Goal: Information Seeking & Learning: Learn about a topic

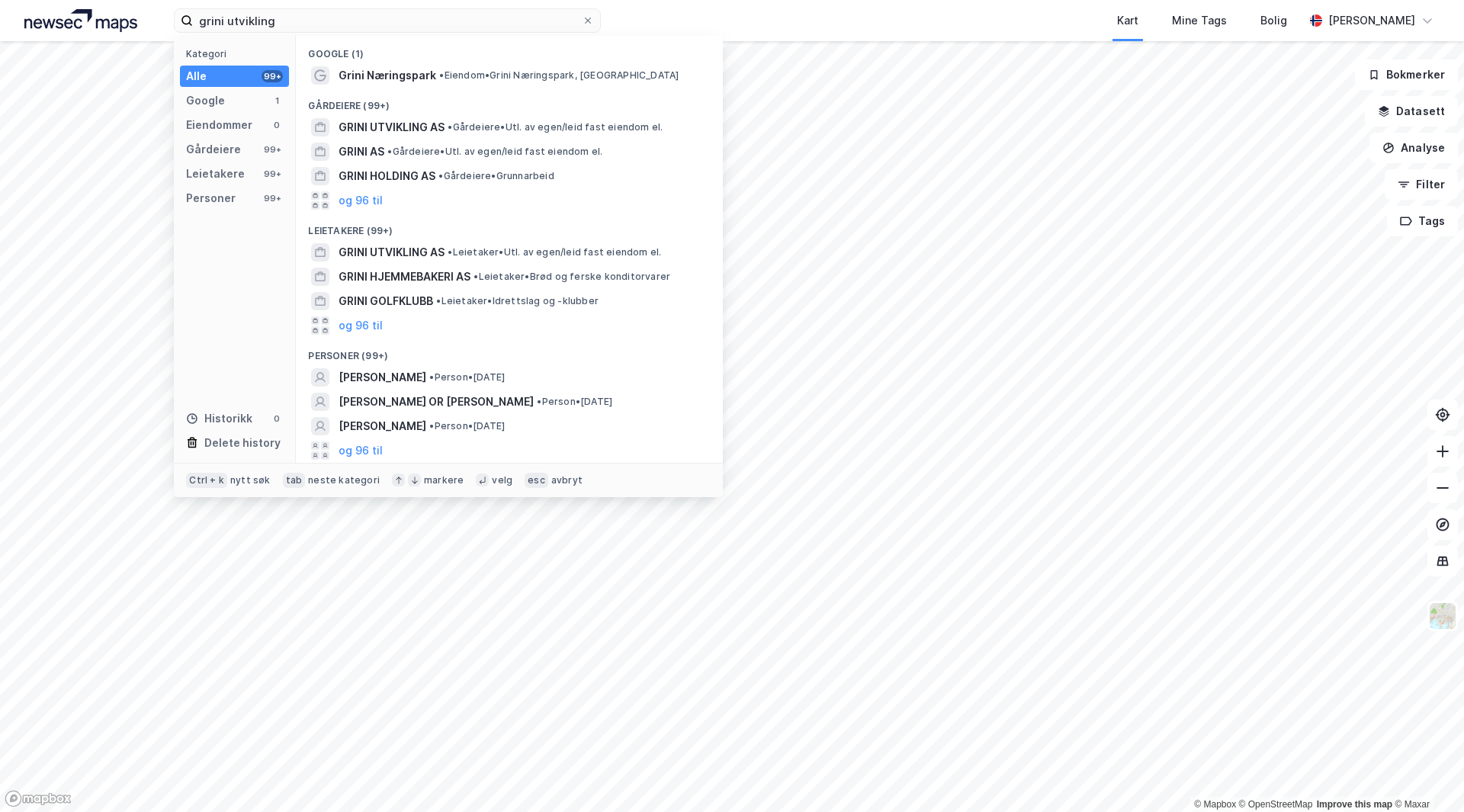
click at [370, 16] on input "grini utvikling" at bounding box center [387, 20] width 389 height 23
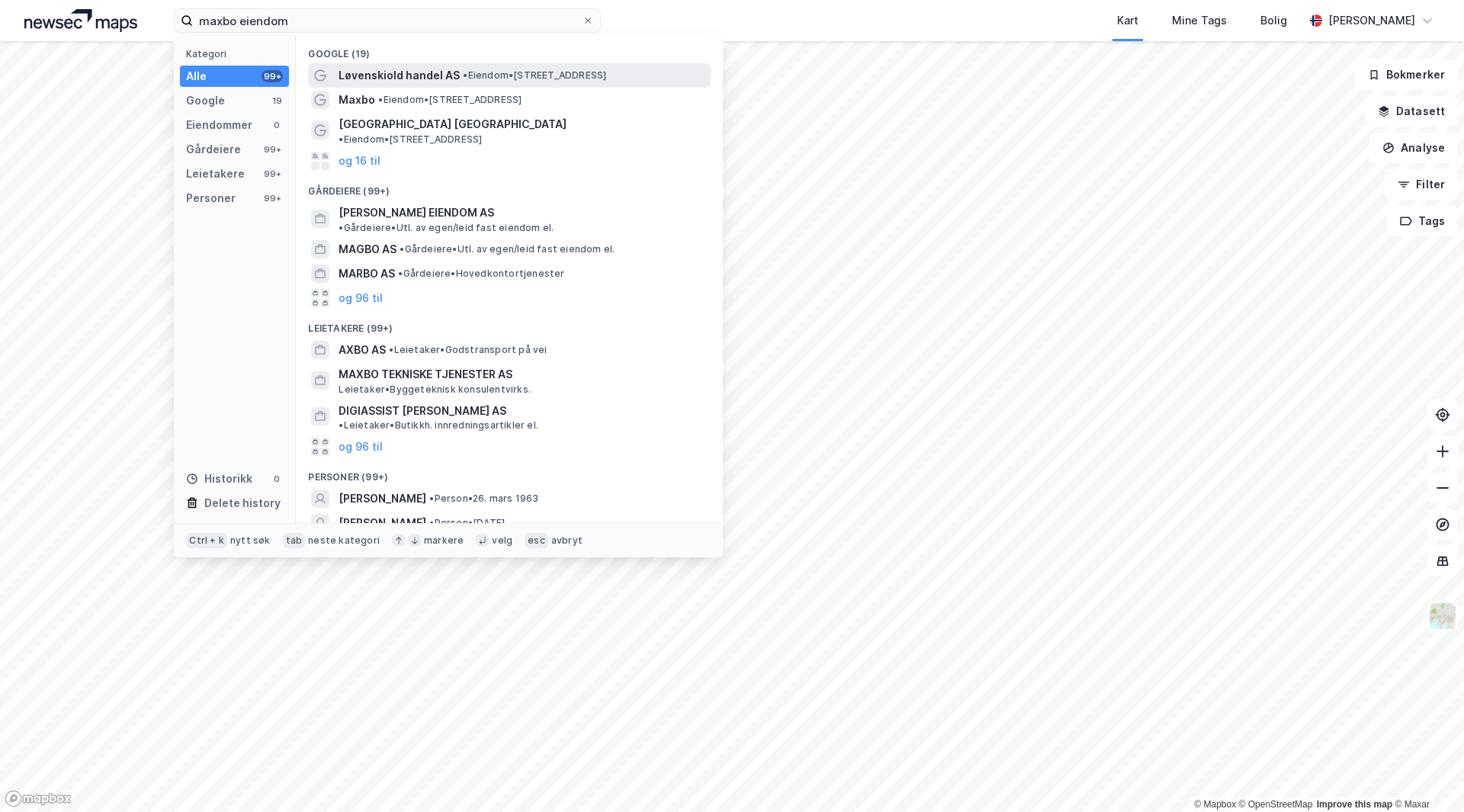
type input "maxbo"
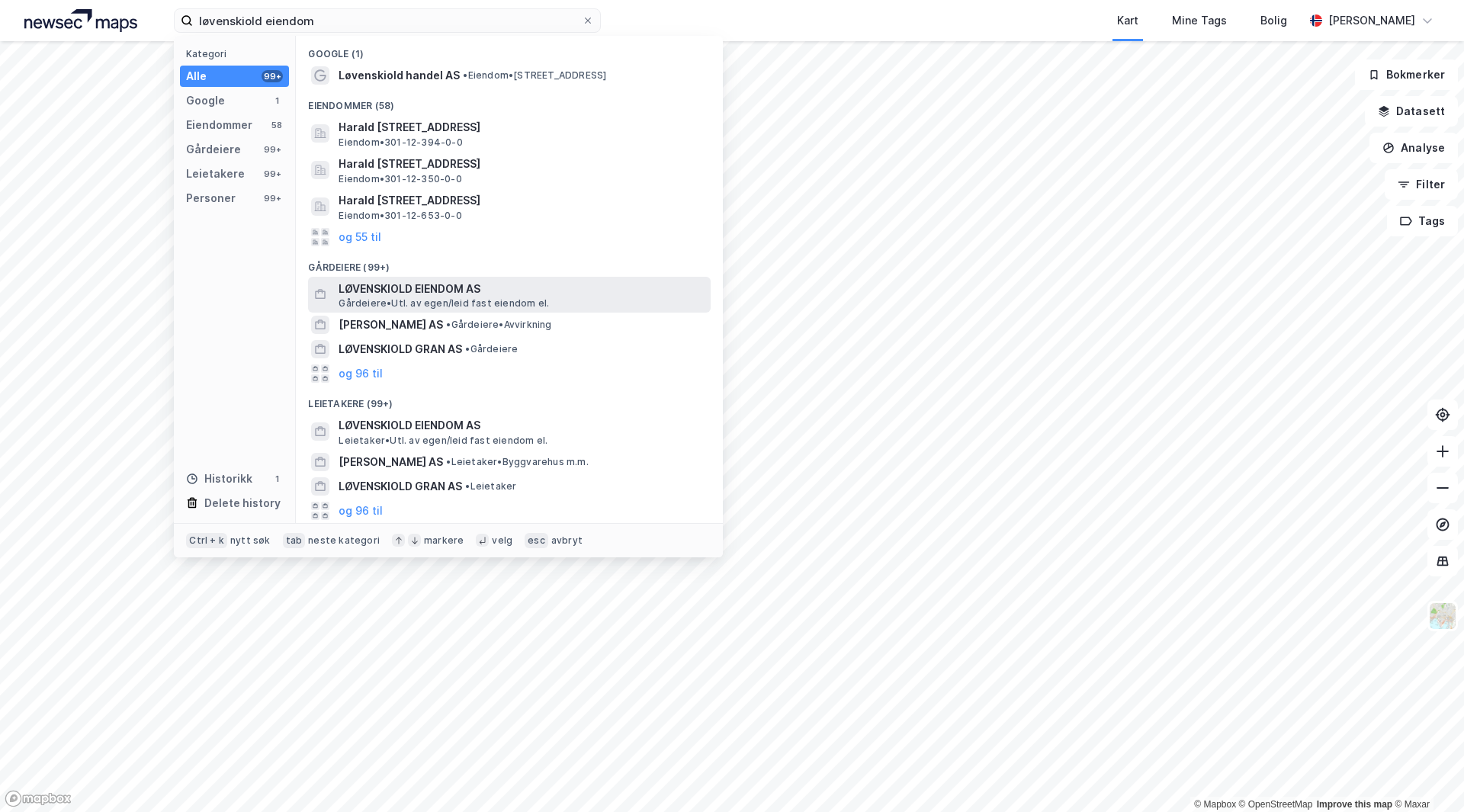
click at [455, 305] on span "Gårdeiere • Utl. av egen/leid fast eiendom el." at bounding box center [443, 303] width 210 height 12
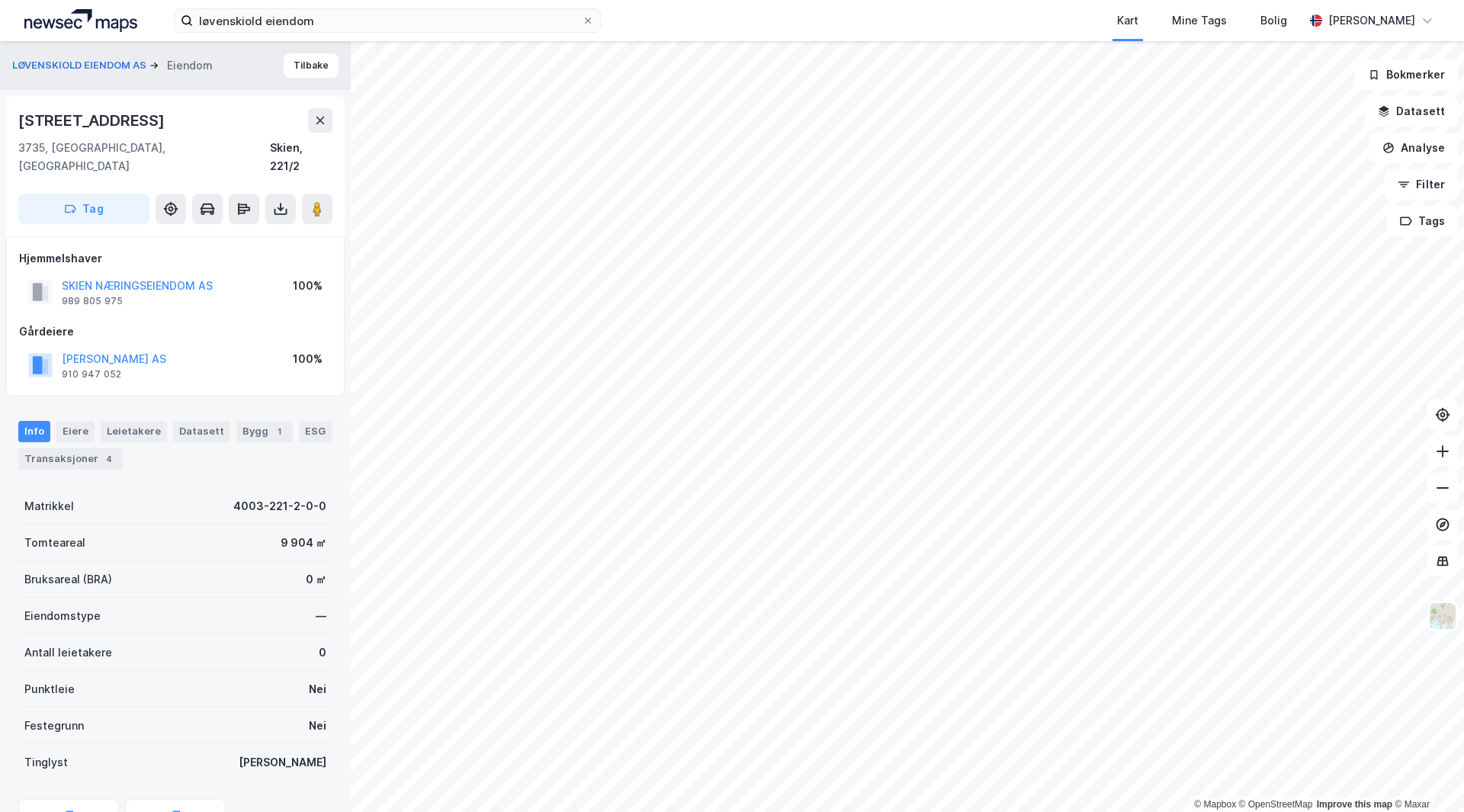
scroll to position [1, 0]
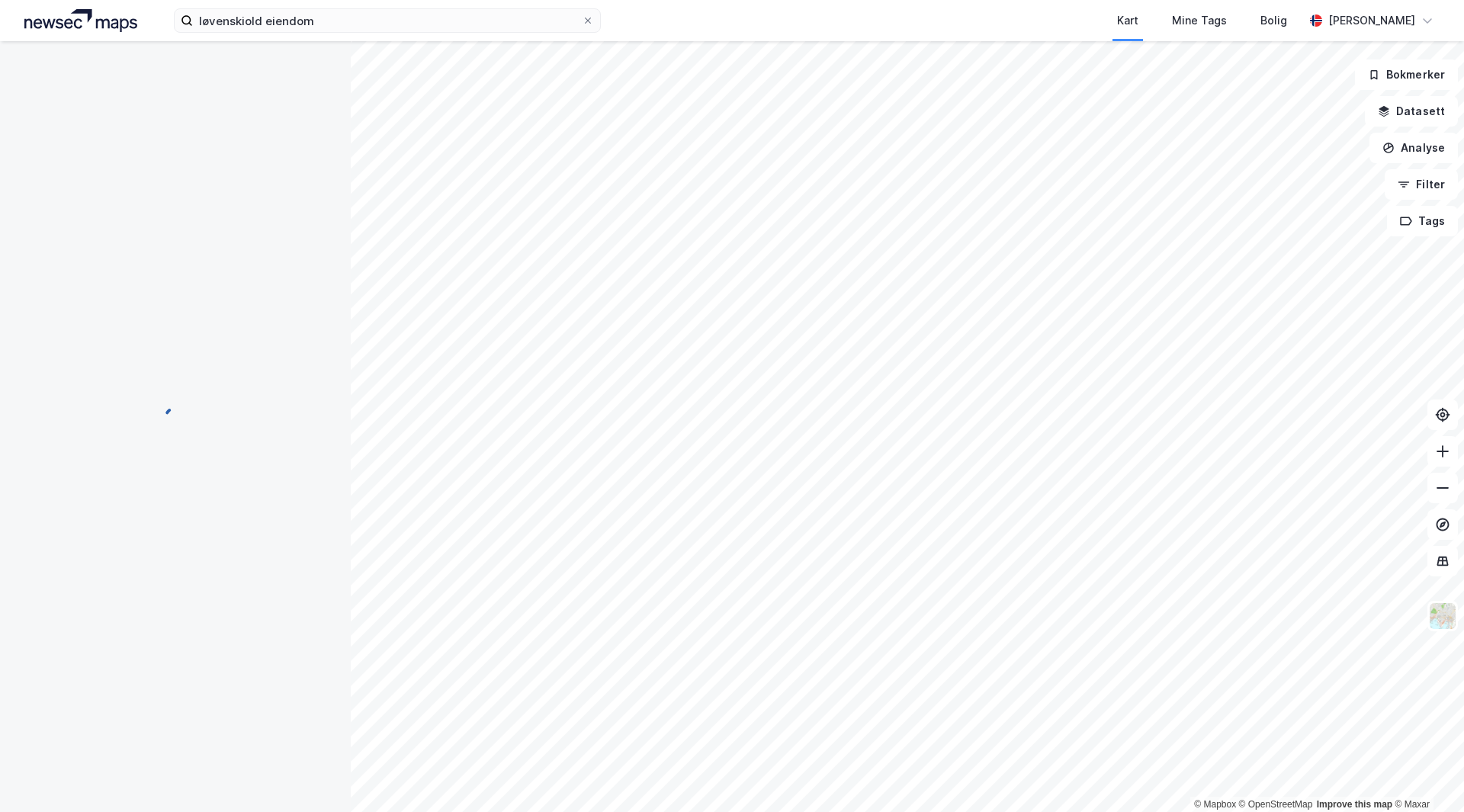
scroll to position [1, 0]
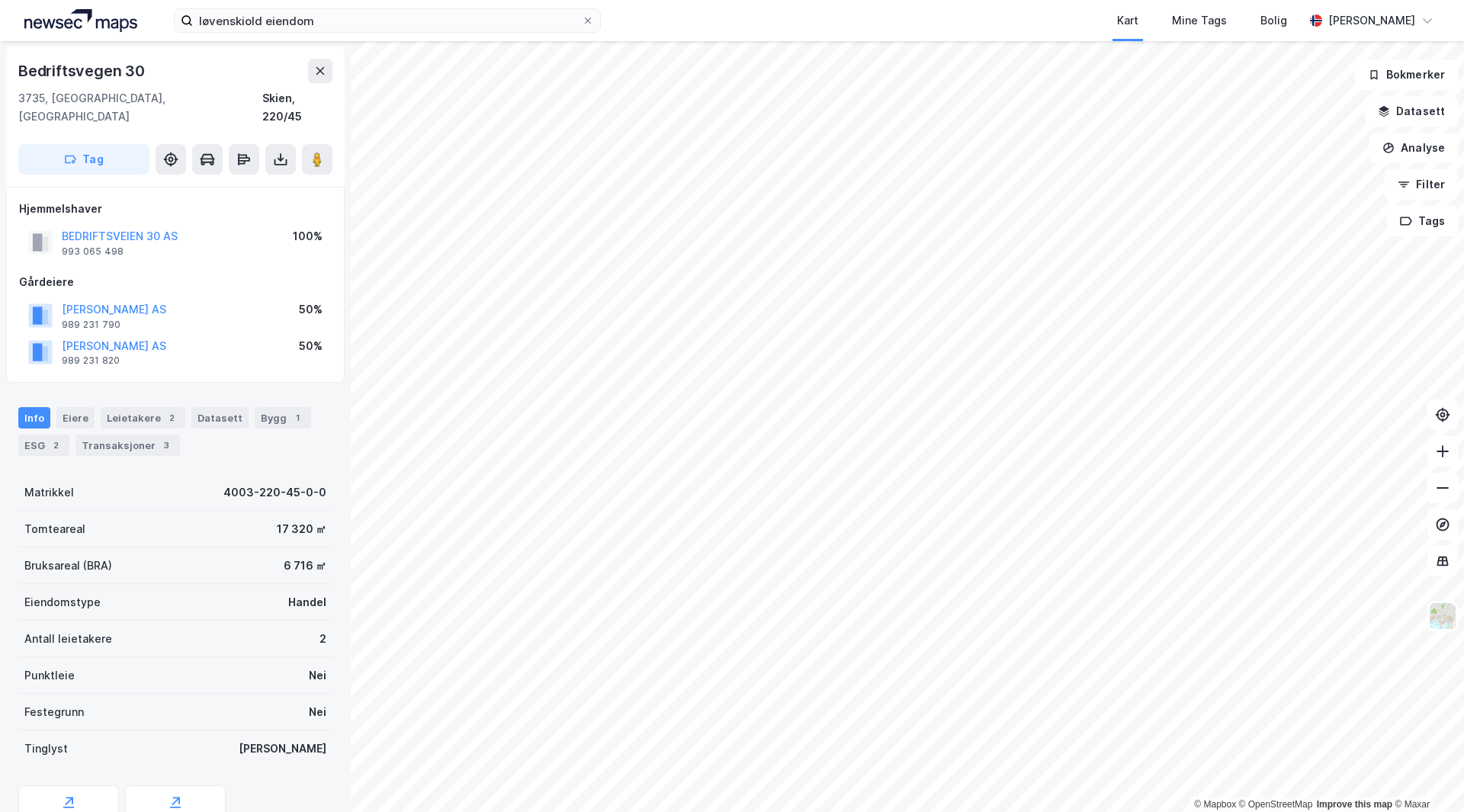
scroll to position [1, 0]
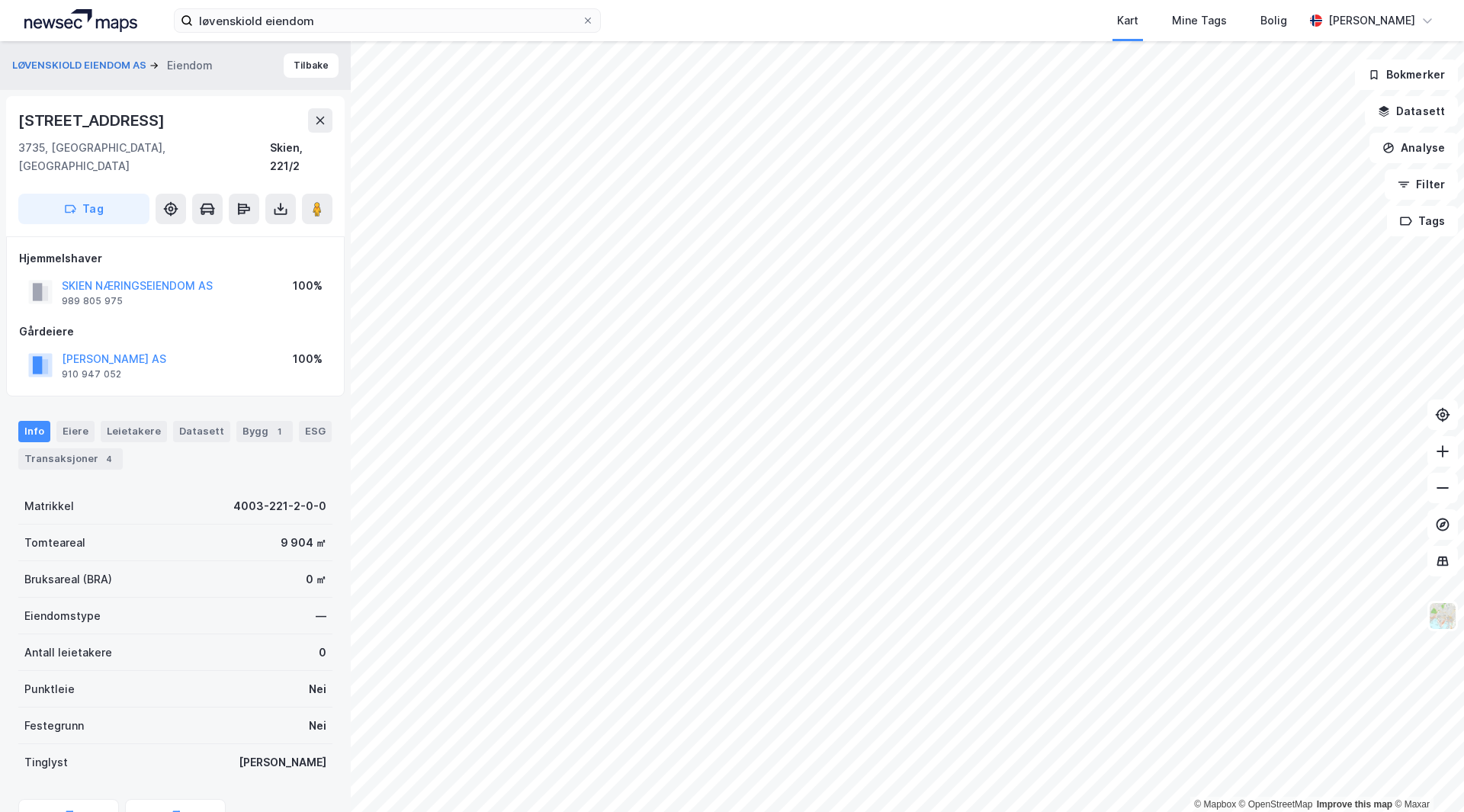
scroll to position [1, 0]
click at [70, 114] on div "[STREET_ADDRESS]" at bounding box center [93, 119] width 150 height 25
click at [92, 116] on div "[STREET_ADDRESS]" at bounding box center [93, 119] width 150 height 25
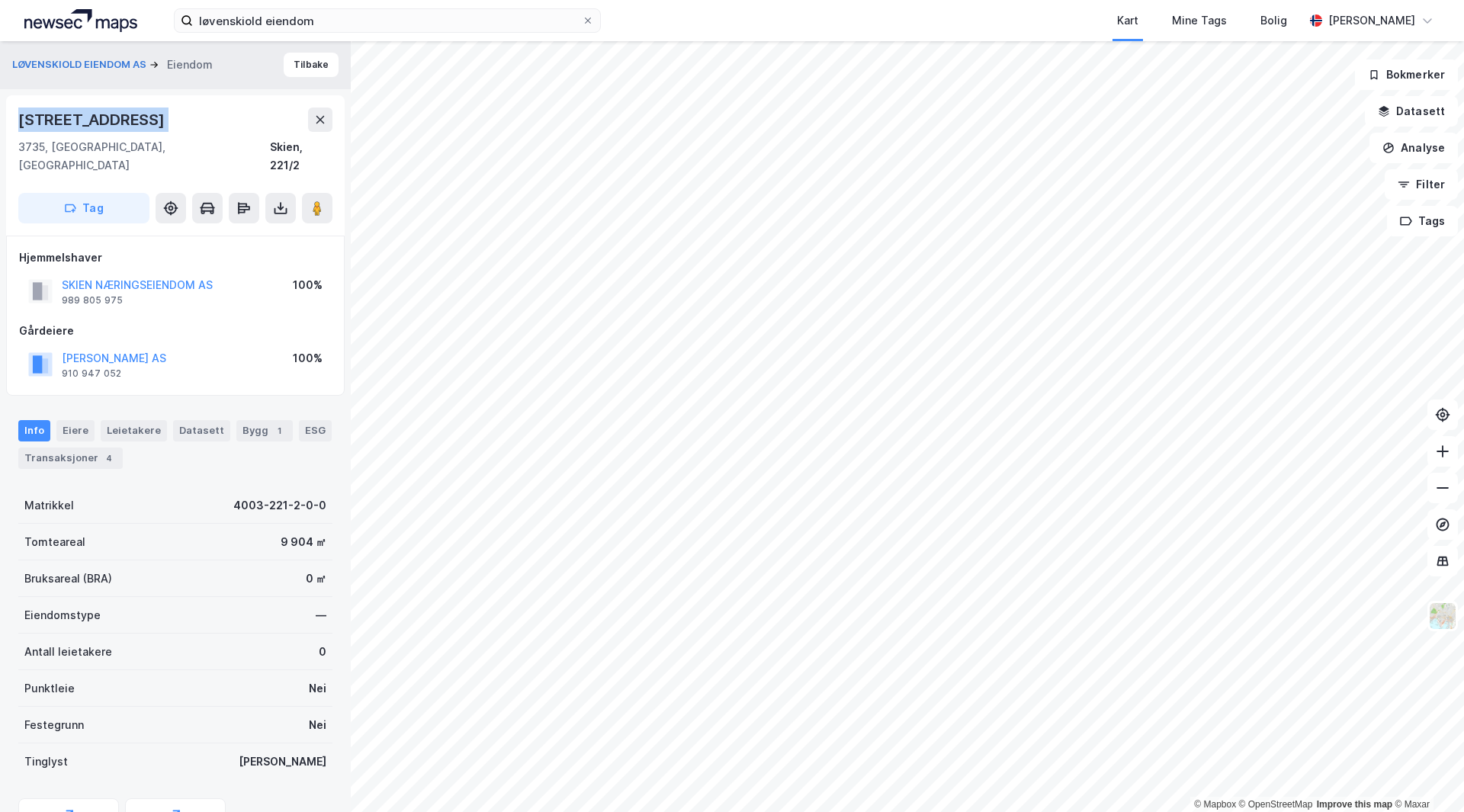
click at [92, 116] on div "[STREET_ADDRESS]" at bounding box center [93, 119] width 150 height 25
click at [249, 420] on div "Bygg 1" at bounding box center [264, 430] width 56 height 21
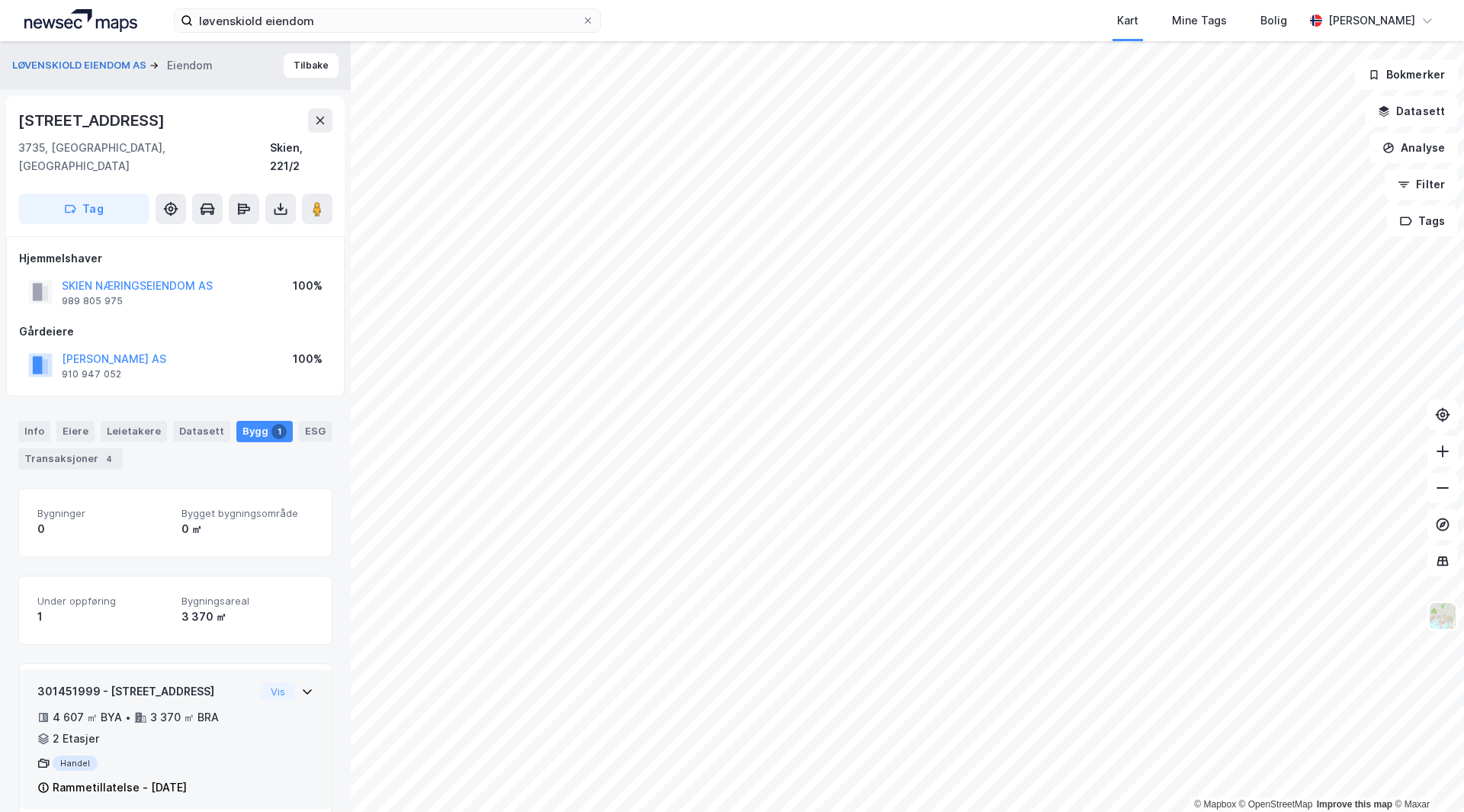
click at [301, 685] on icon at bounding box center [307, 691] width 12 height 12
click at [341, 38] on div "løvenskiold eiendom [GEOGRAPHIC_DATA] Tags Bolig [PERSON_NAME]" at bounding box center [732, 20] width 1464 height 41
click at [344, 21] on input "løvenskiold eiendom" at bounding box center [387, 20] width 389 height 23
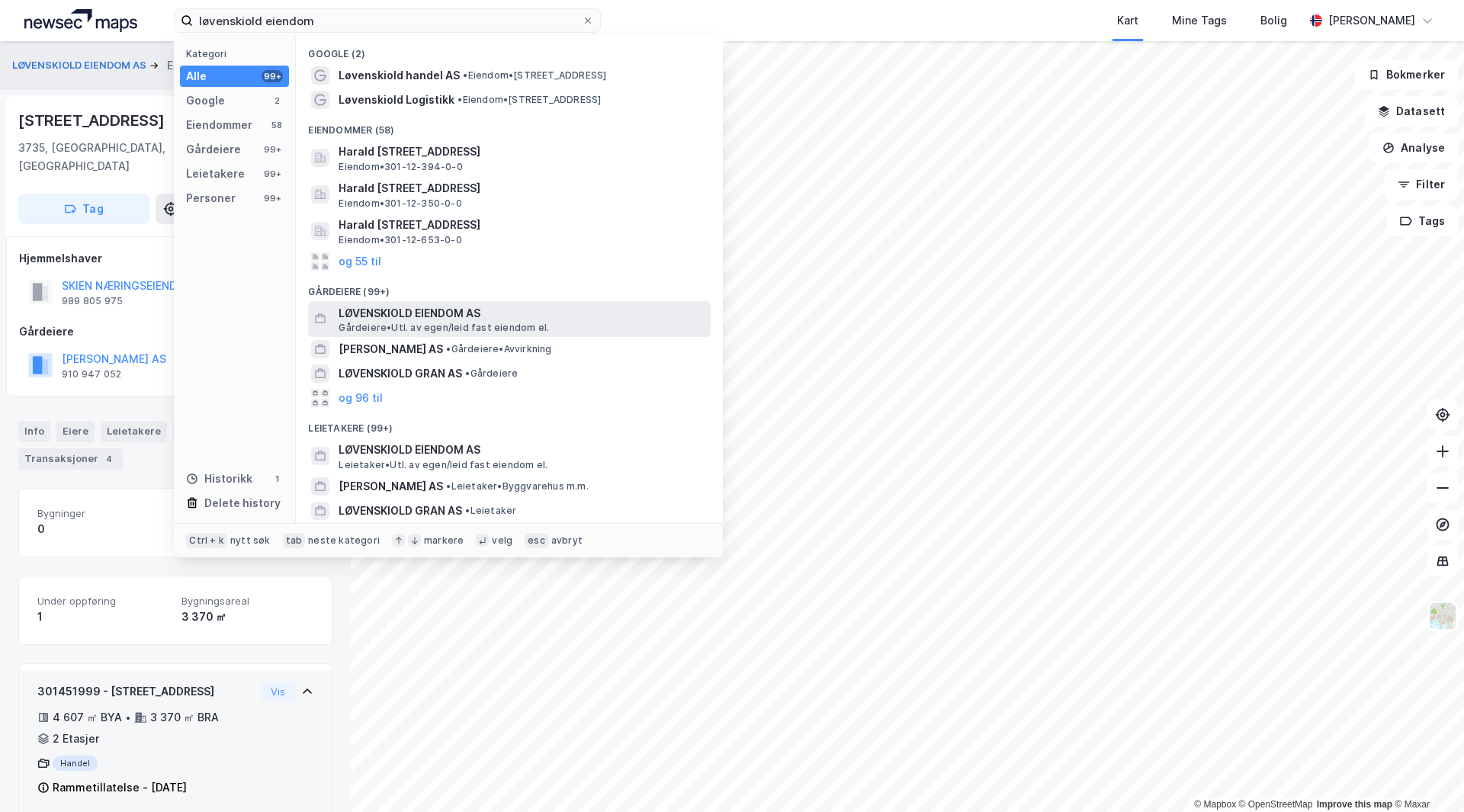
click at [466, 321] on span "LØVENSKIOLD EIENDOM AS" at bounding box center [521, 313] width 366 height 18
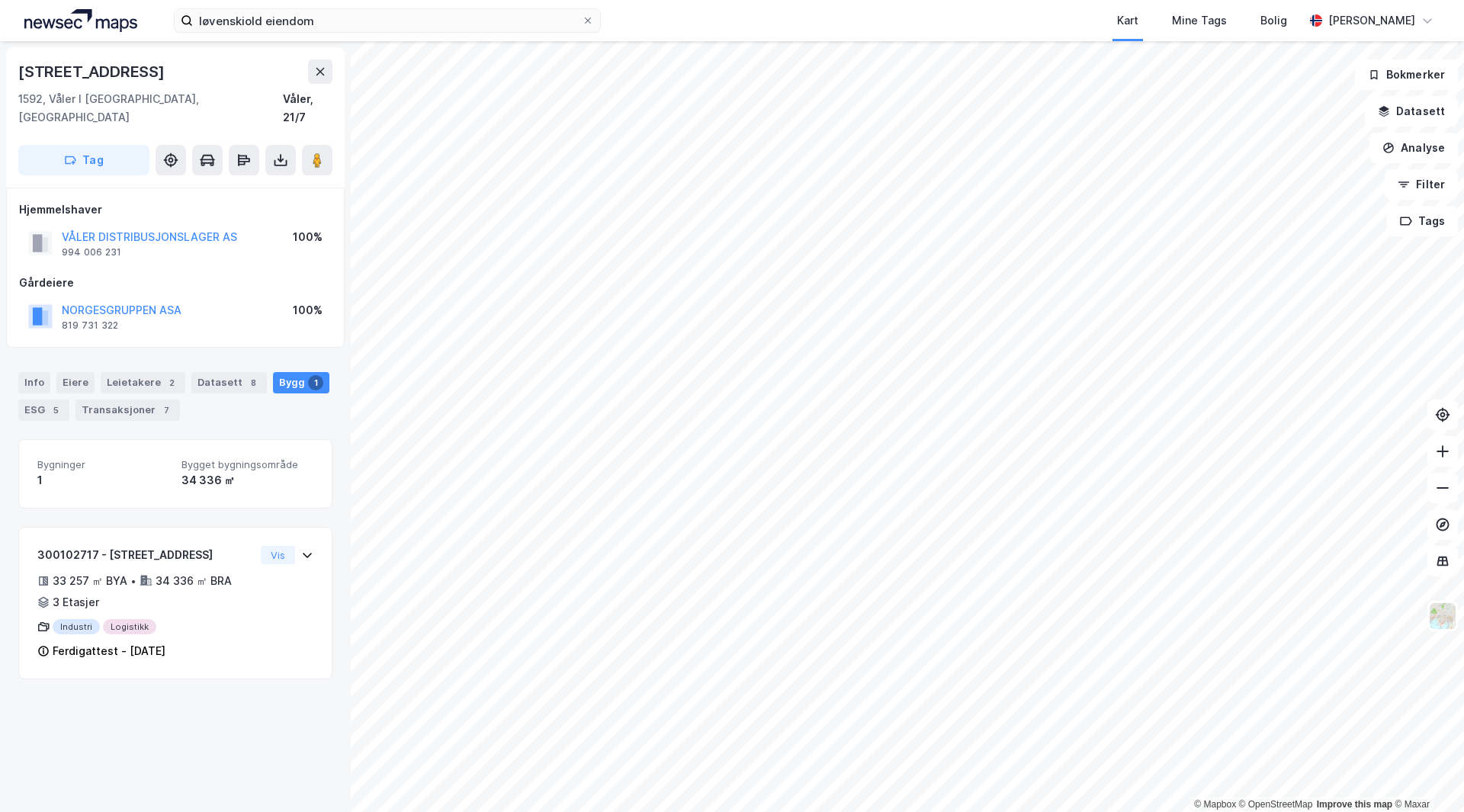
click at [232, 276] on div "Gårdeiere NORGESGRUPPEN ASA 819 731 322 100%" at bounding box center [176, 304] width 312 height 61
click at [42, 372] on div "Info" at bounding box center [34, 382] width 32 height 21
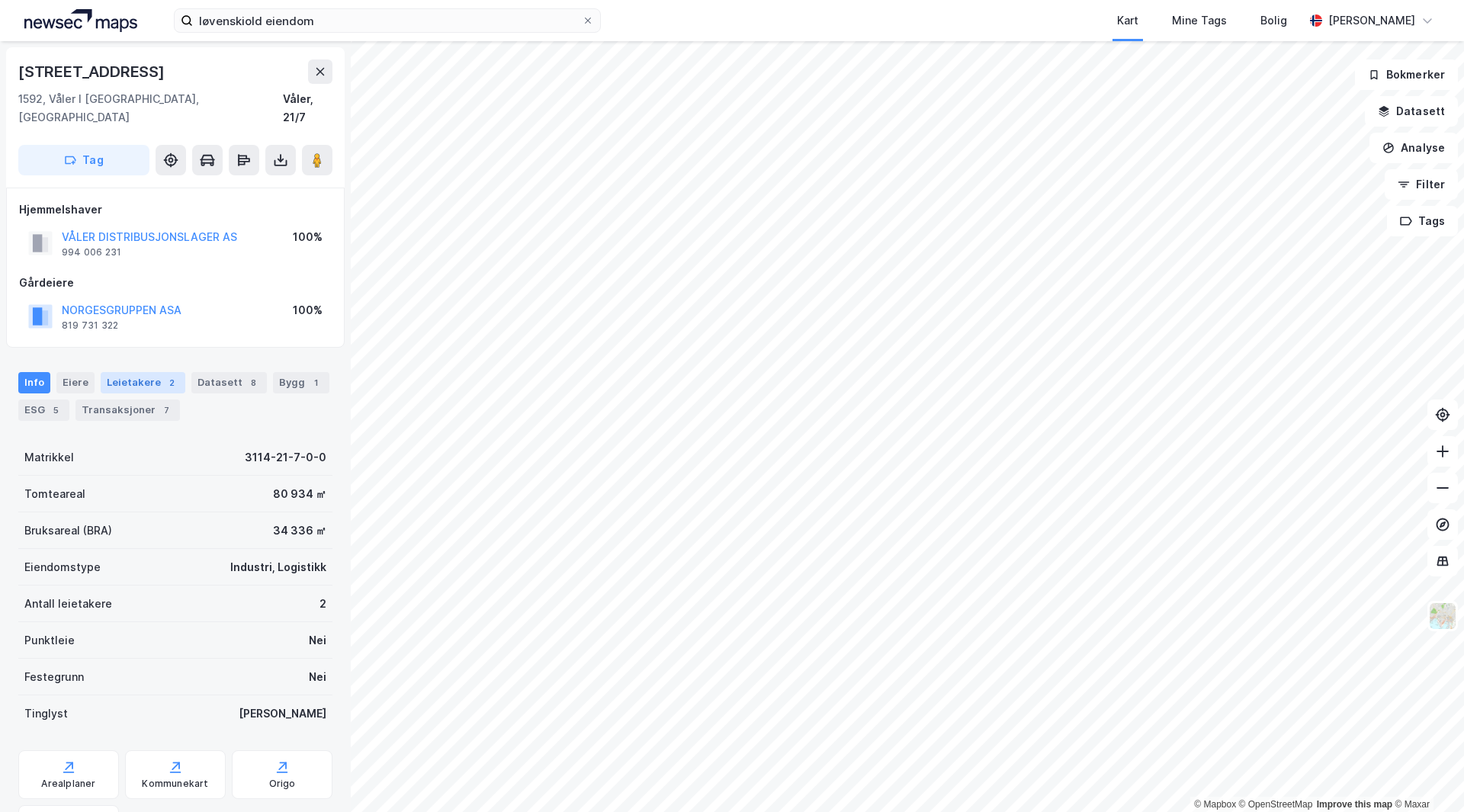
click at [115, 372] on div "Leietakere 2" at bounding box center [143, 382] width 85 height 21
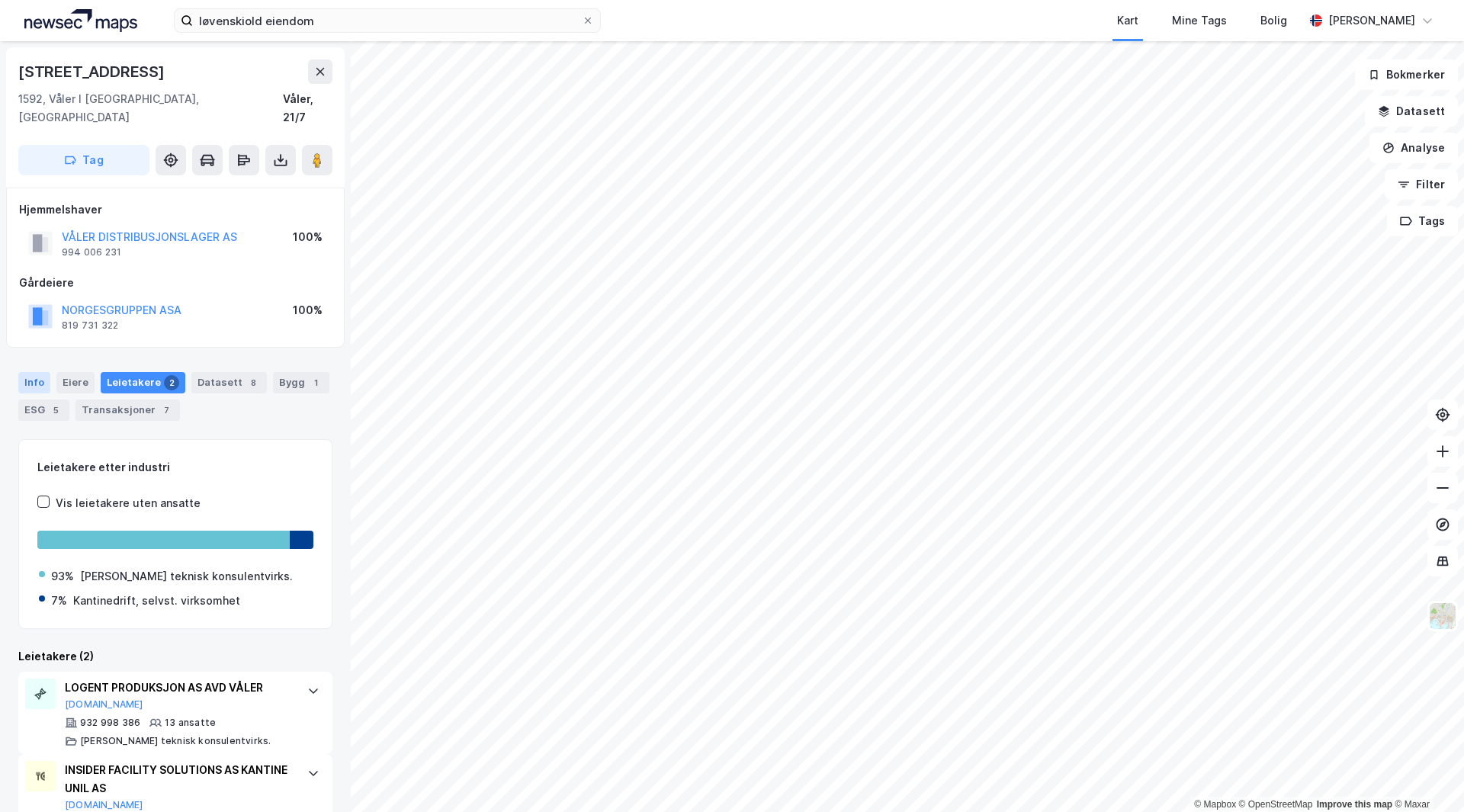
click at [34, 372] on div "Info" at bounding box center [34, 382] width 32 height 21
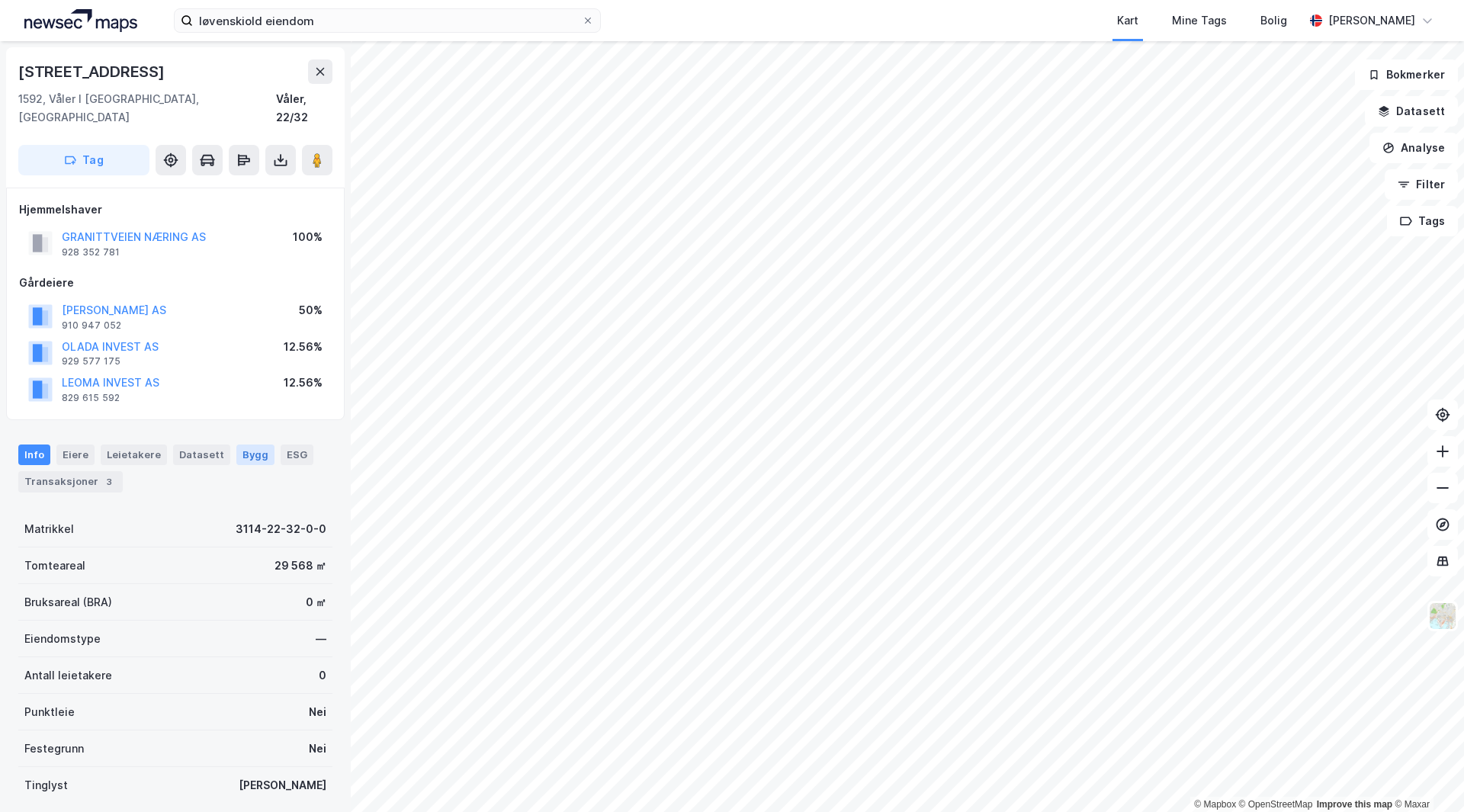
scroll to position [2, 0]
click at [344, 15] on input "løvenskiold eiendom" at bounding box center [387, 20] width 389 height 23
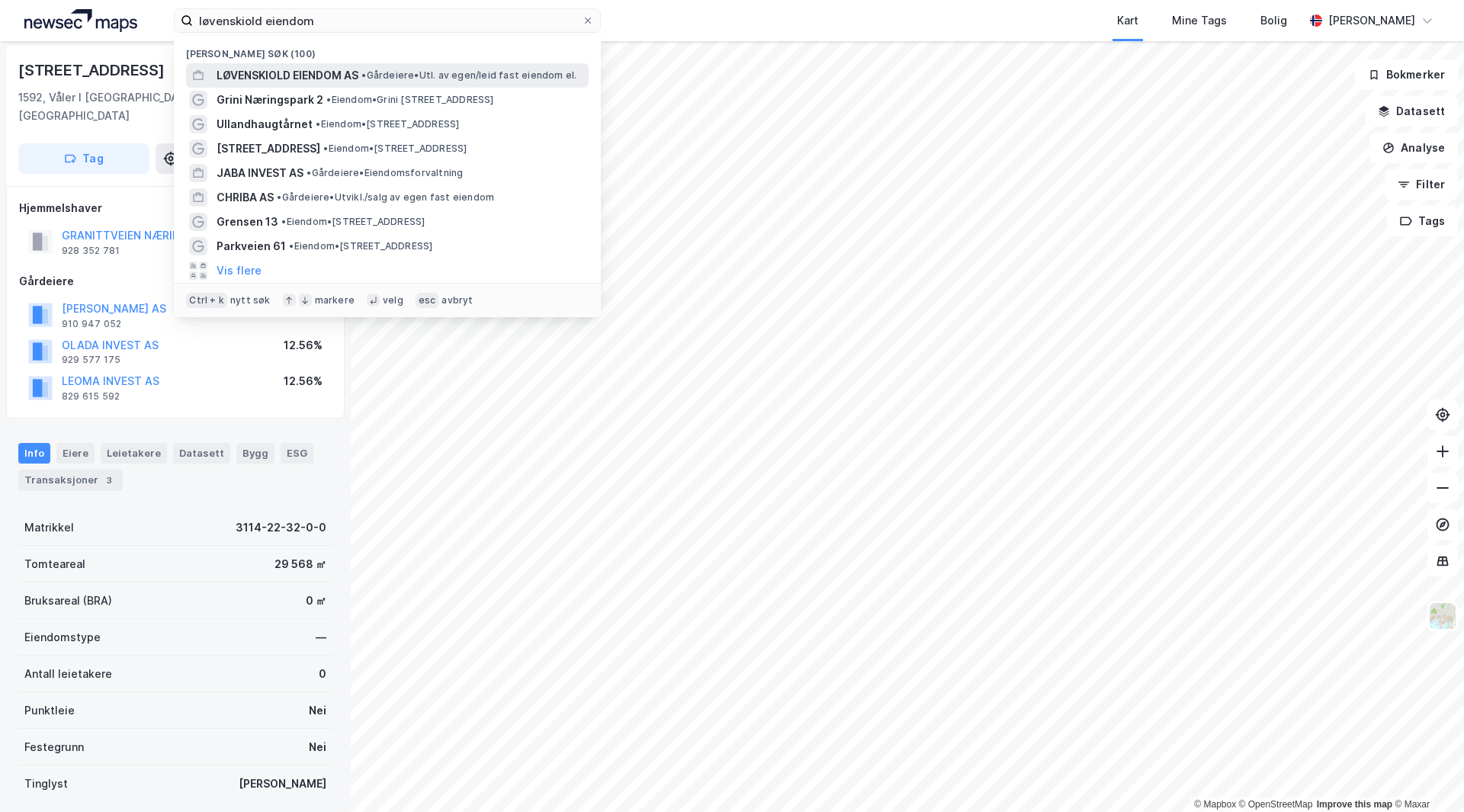
click at [447, 74] on span "• Gårdeiere • Utl. av egen/leid fast eiendom el." at bounding box center [469, 75] width 215 height 12
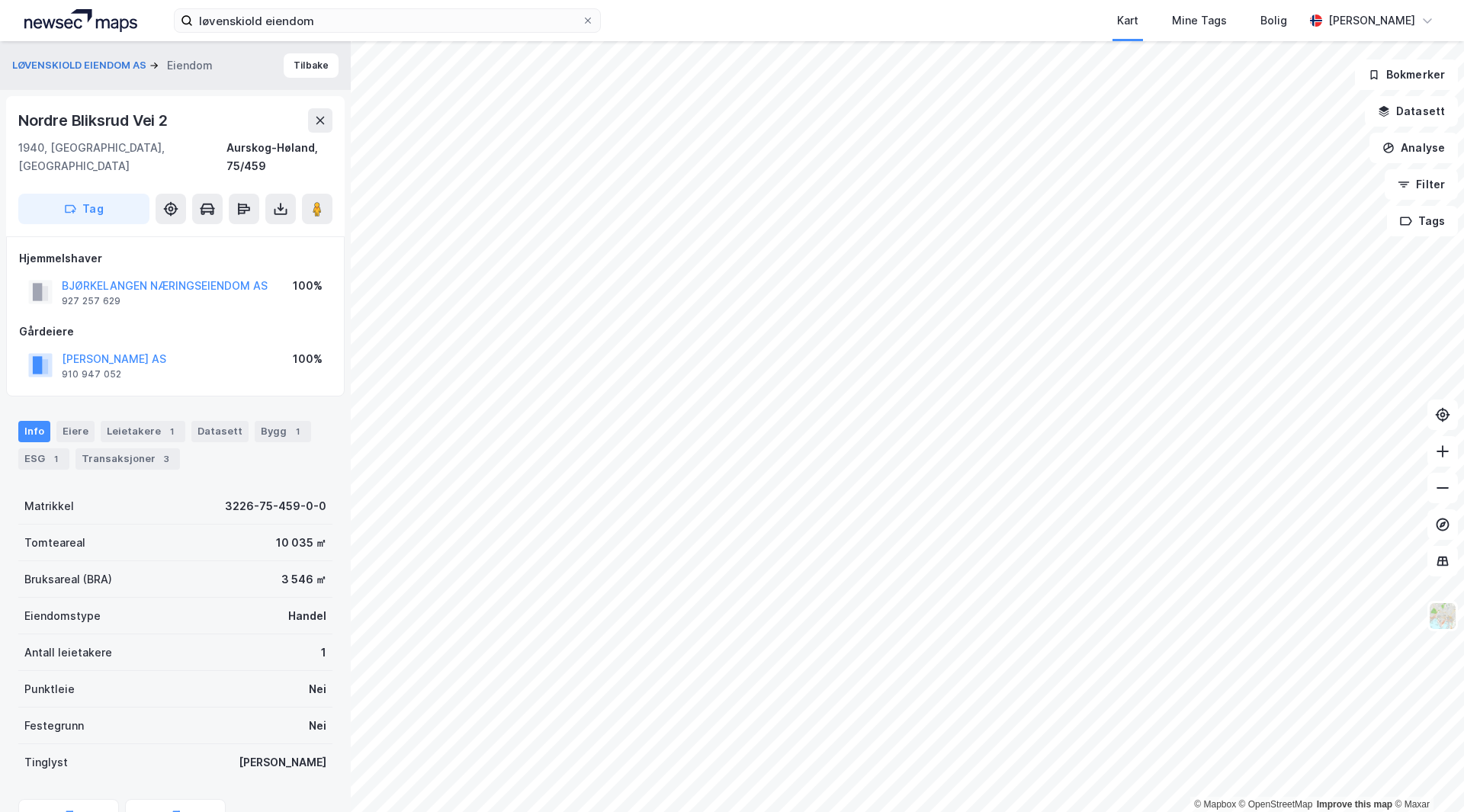
scroll to position [2, 0]
click at [51, 450] on div "1" at bounding box center [55, 457] width 16 height 16
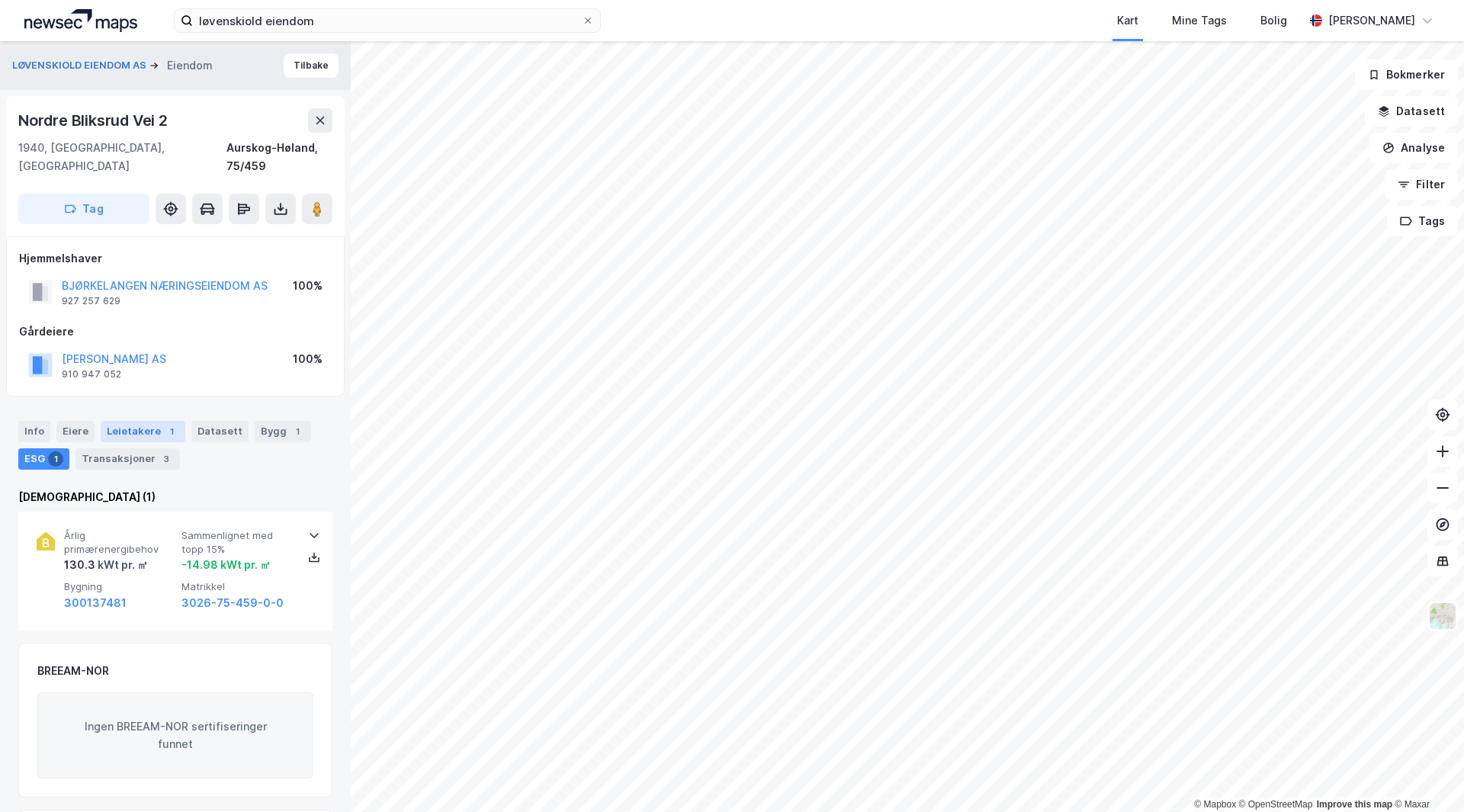
click at [164, 423] on div "1" at bounding box center [171, 431] width 16 height 16
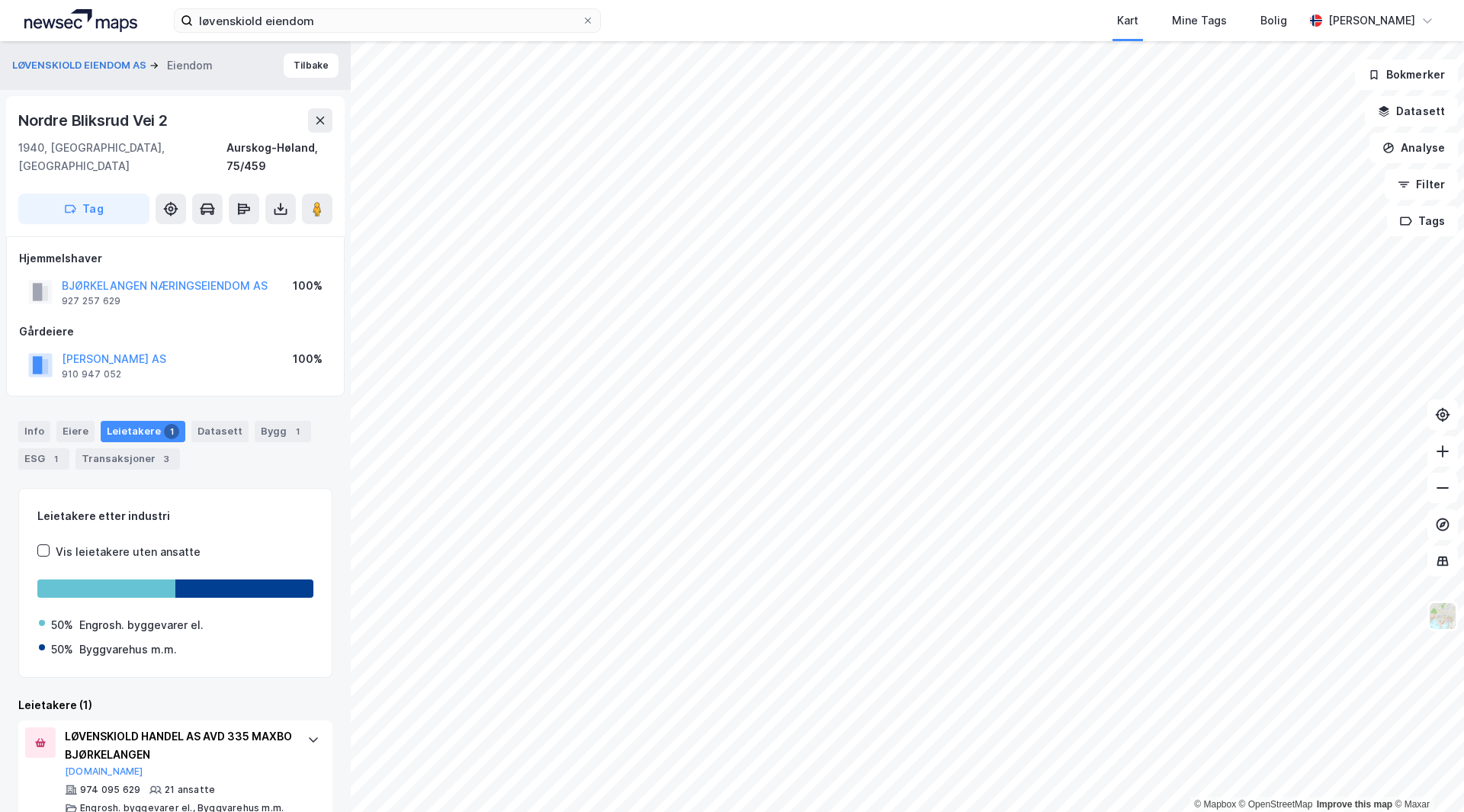
drag, startPoint x: 254, startPoint y: 450, endPoint x: 226, endPoint y: 459, distance: 29.4
click at [226, 459] on div "Info Eiere Leietakere 1 Datasett Bygg 1 ESG 1 Transaksjoner 3 Leietakere etter …" at bounding box center [176, 612] width 314 height 419
drag, startPoint x: 235, startPoint y: 460, endPoint x: 221, endPoint y: 459, distance: 14.0
click at [221, 459] on div "Info Eiere Leietakere 1 Datasett Bygg 1 ESG 1 Transaksjoner 3 Leietakere etter …" at bounding box center [176, 612] width 314 height 419
drag, startPoint x: 245, startPoint y: 444, endPoint x: 231, endPoint y: 443, distance: 14.0
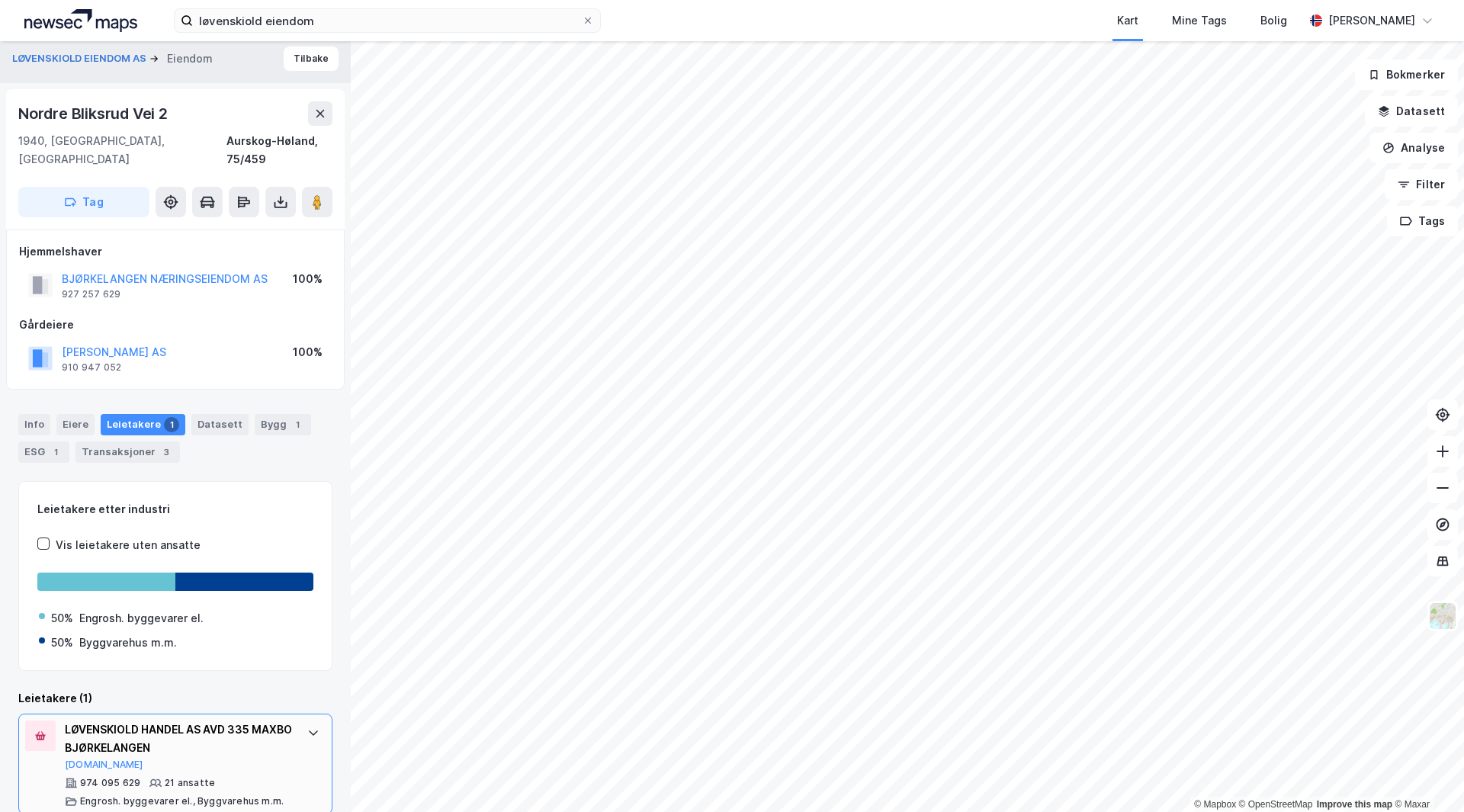
scroll to position [9, 0]
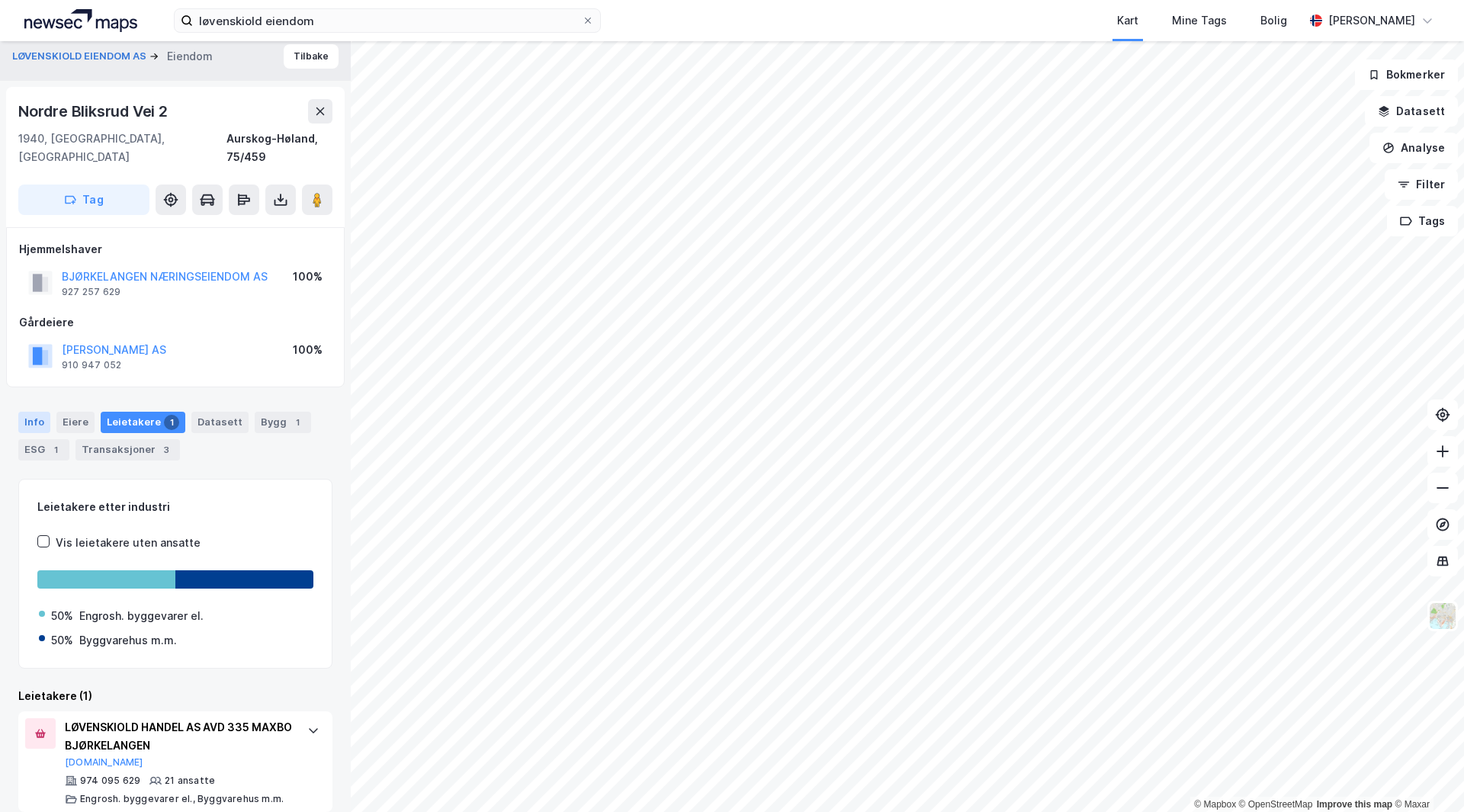
click at [39, 412] on div "Info" at bounding box center [34, 422] width 32 height 21
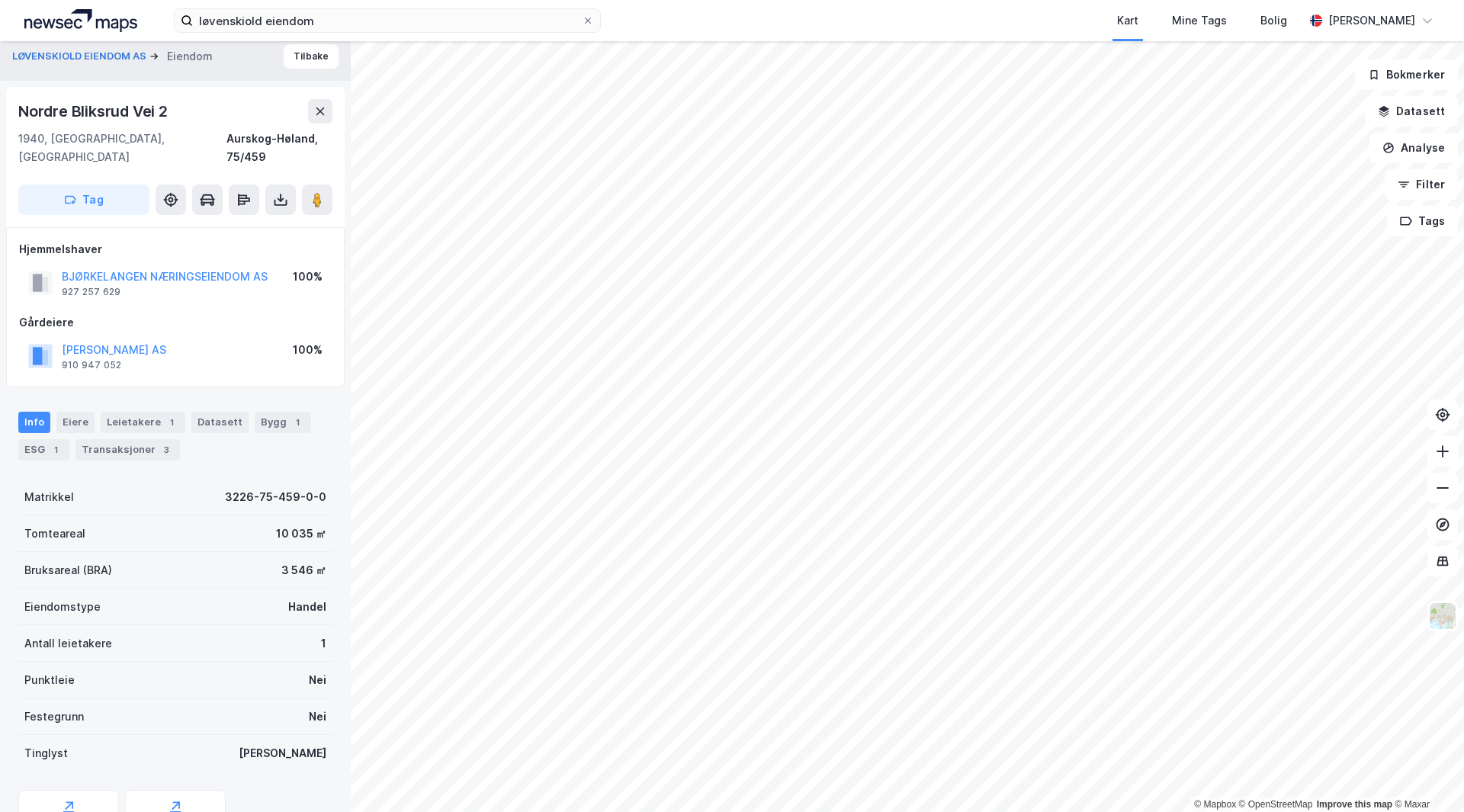
drag, startPoint x: 219, startPoint y: 558, endPoint x: 182, endPoint y: 546, distance: 38.9
click at [179, 558] on div "Bruksareal (BRA) 3 546 ㎡" at bounding box center [176, 570] width 314 height 37
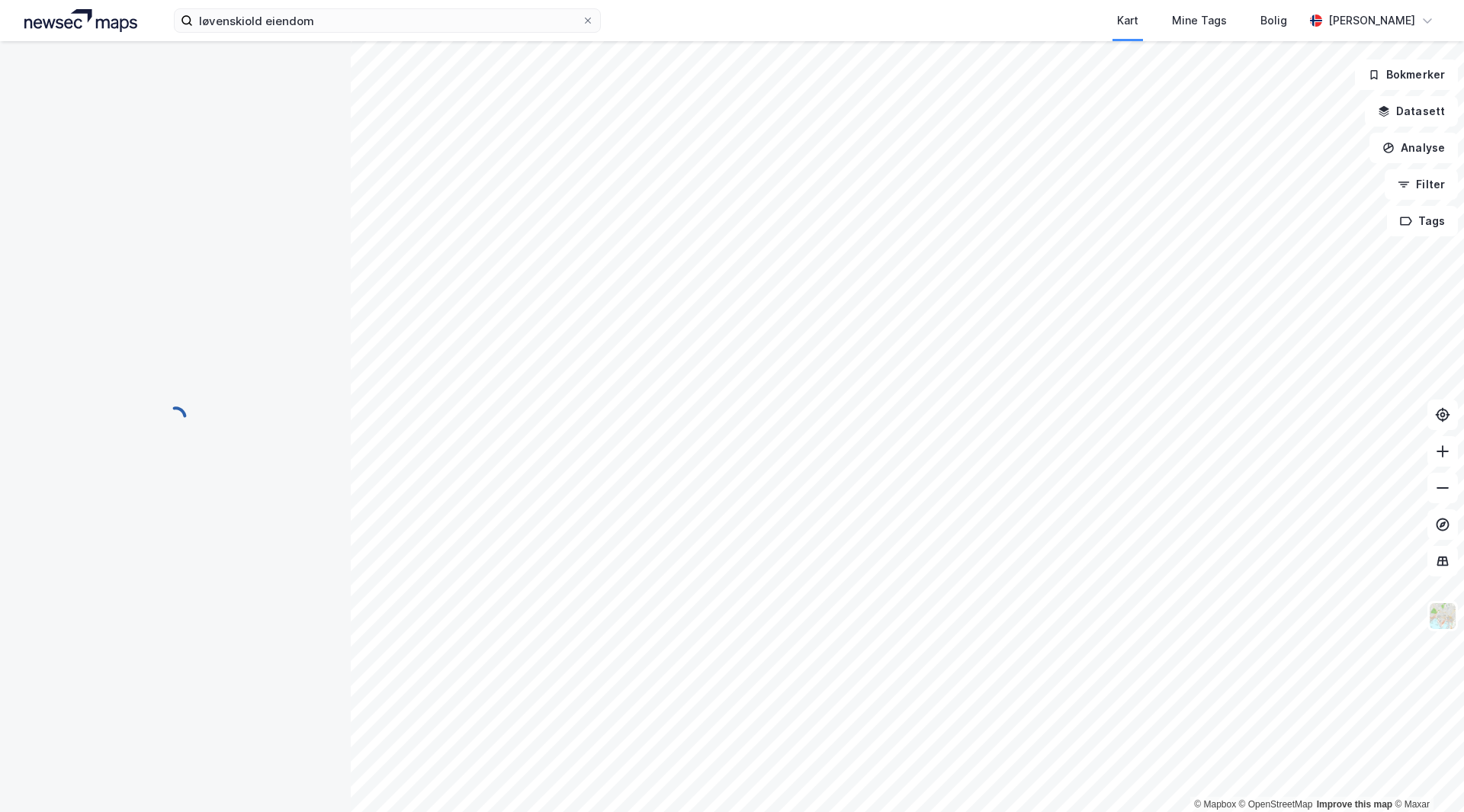
scroll to position [9, 0]
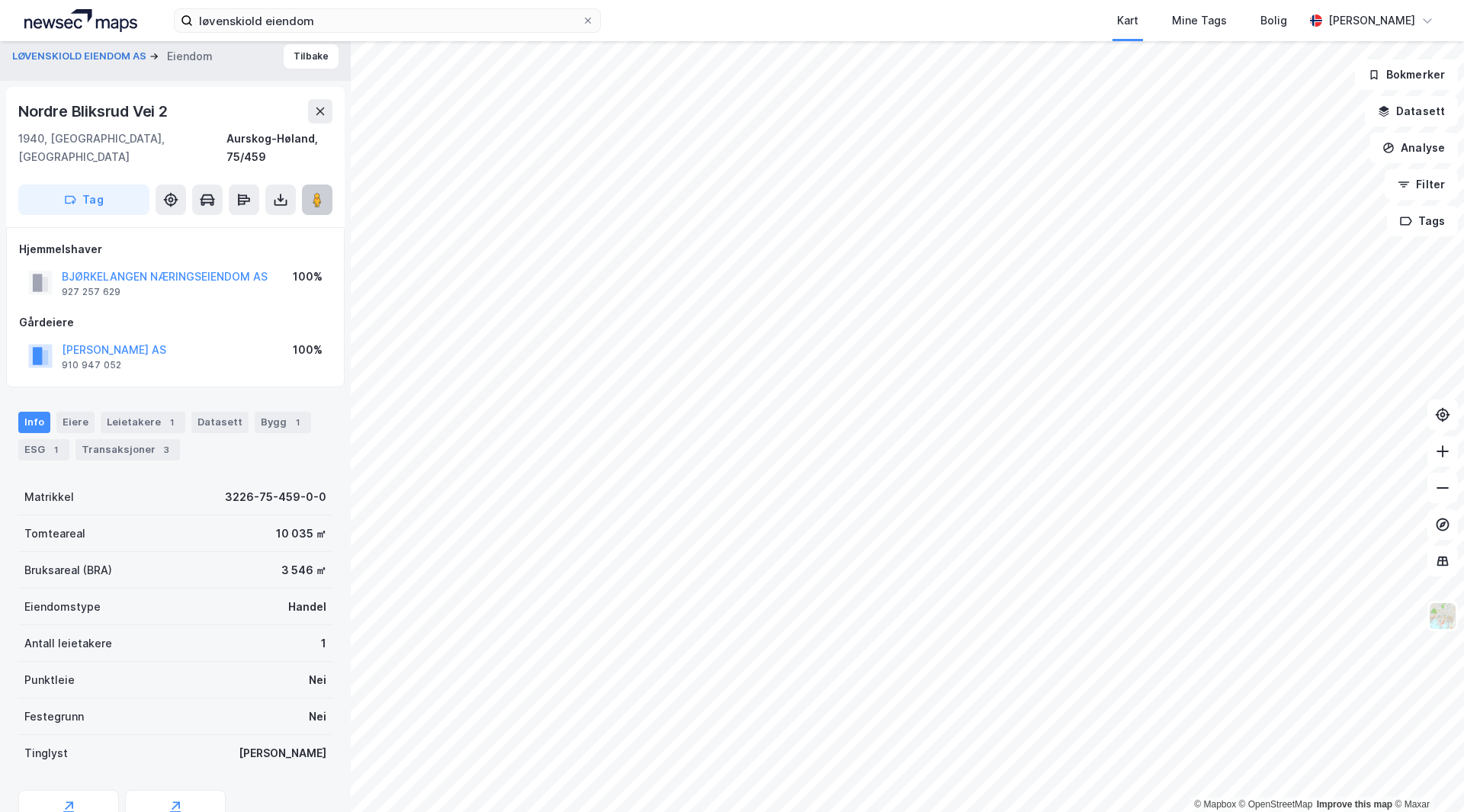
click at [323, 192] on icon at bounding box center [317, 199] width 16 height 16
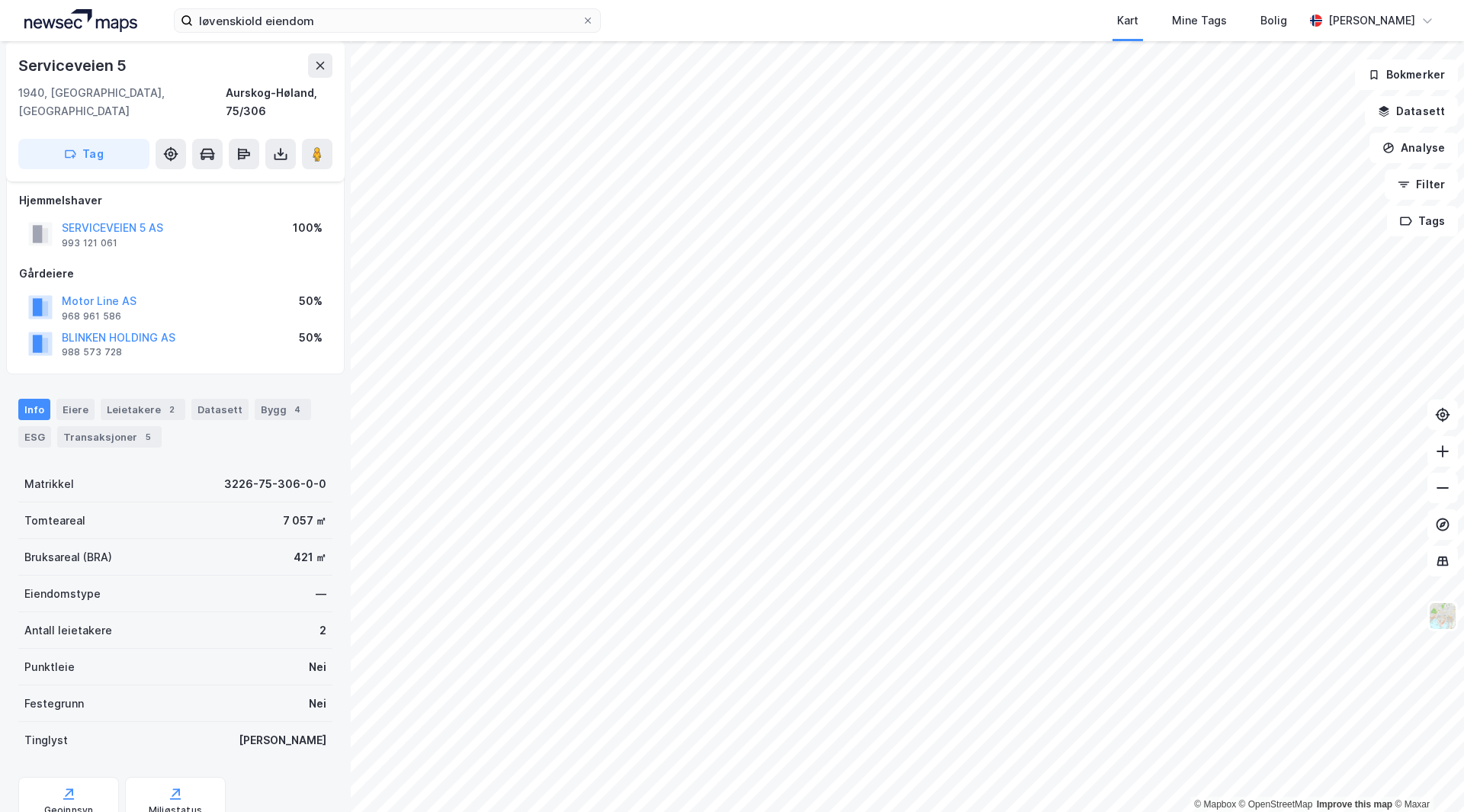
scroll to position [9, 0]
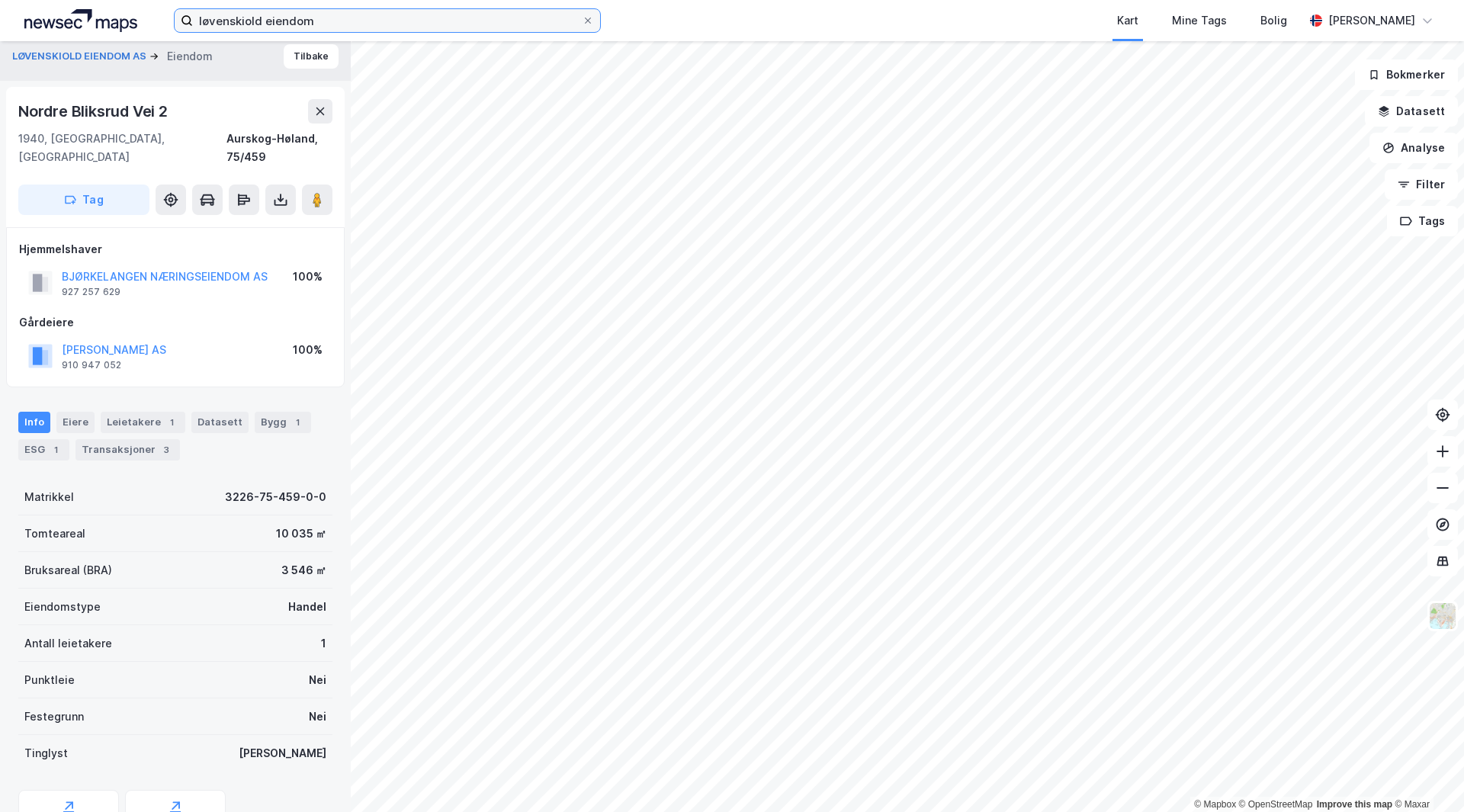
click at [389, 31] on input "løvenskiold eiendom" at bounding box center [387, 20] width 389 height 23
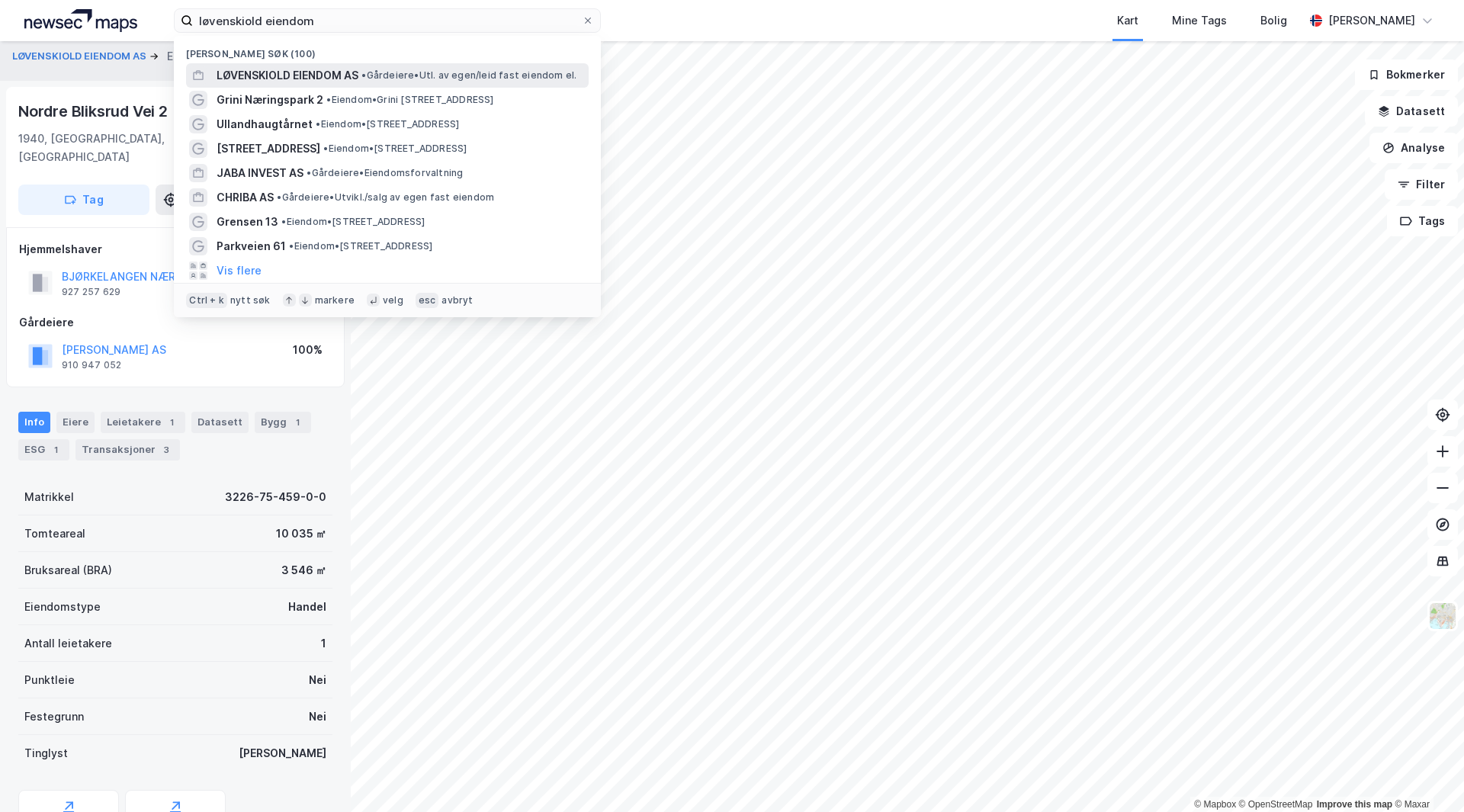
click at [447, 82] on div "LØVENSKIOLD EIENDOM AS • Gårdeiere • Utl. av egen/leid fast eiendom el." at bounding box center [402, 75] width 369 height 18
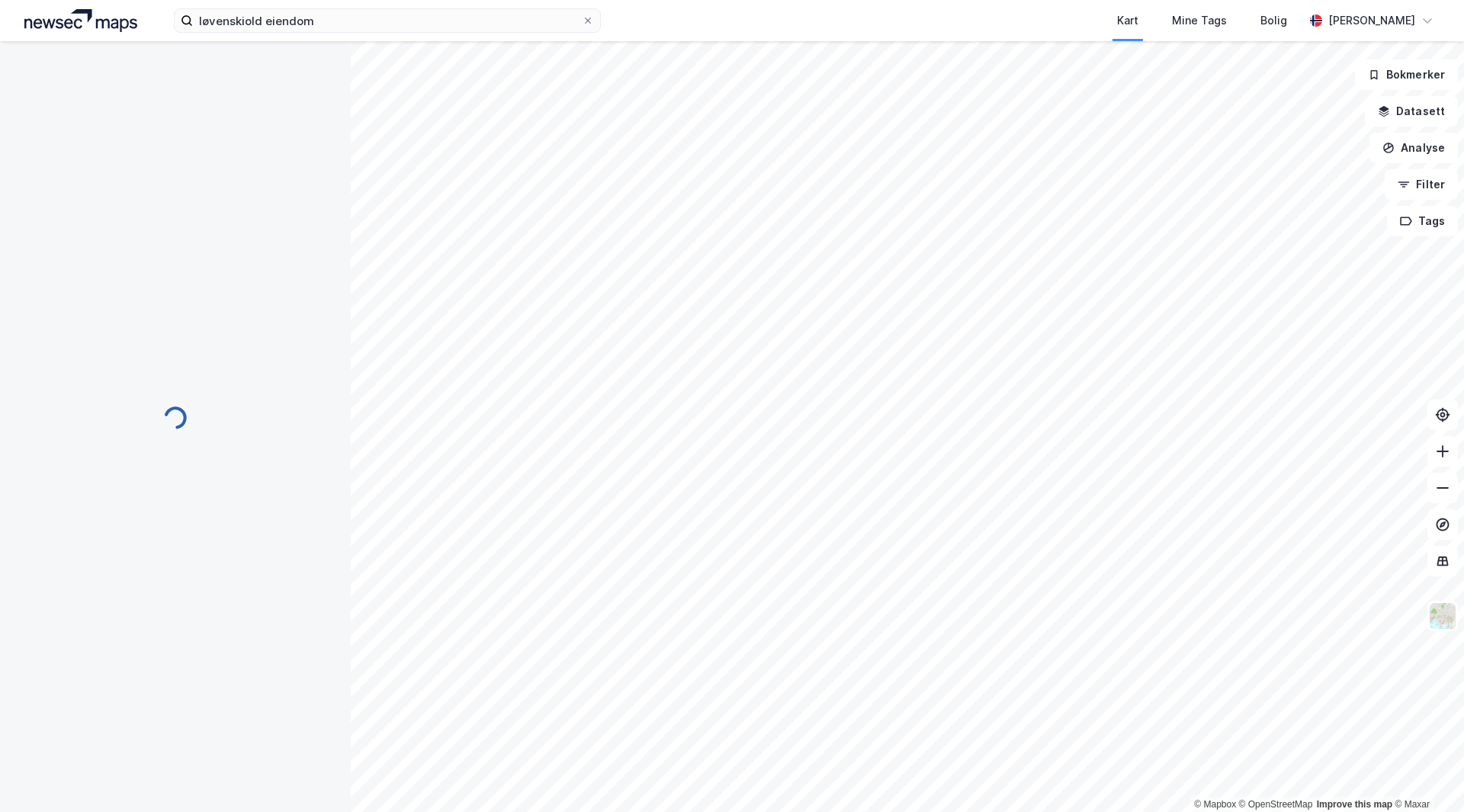
scroll to position [9, 0]
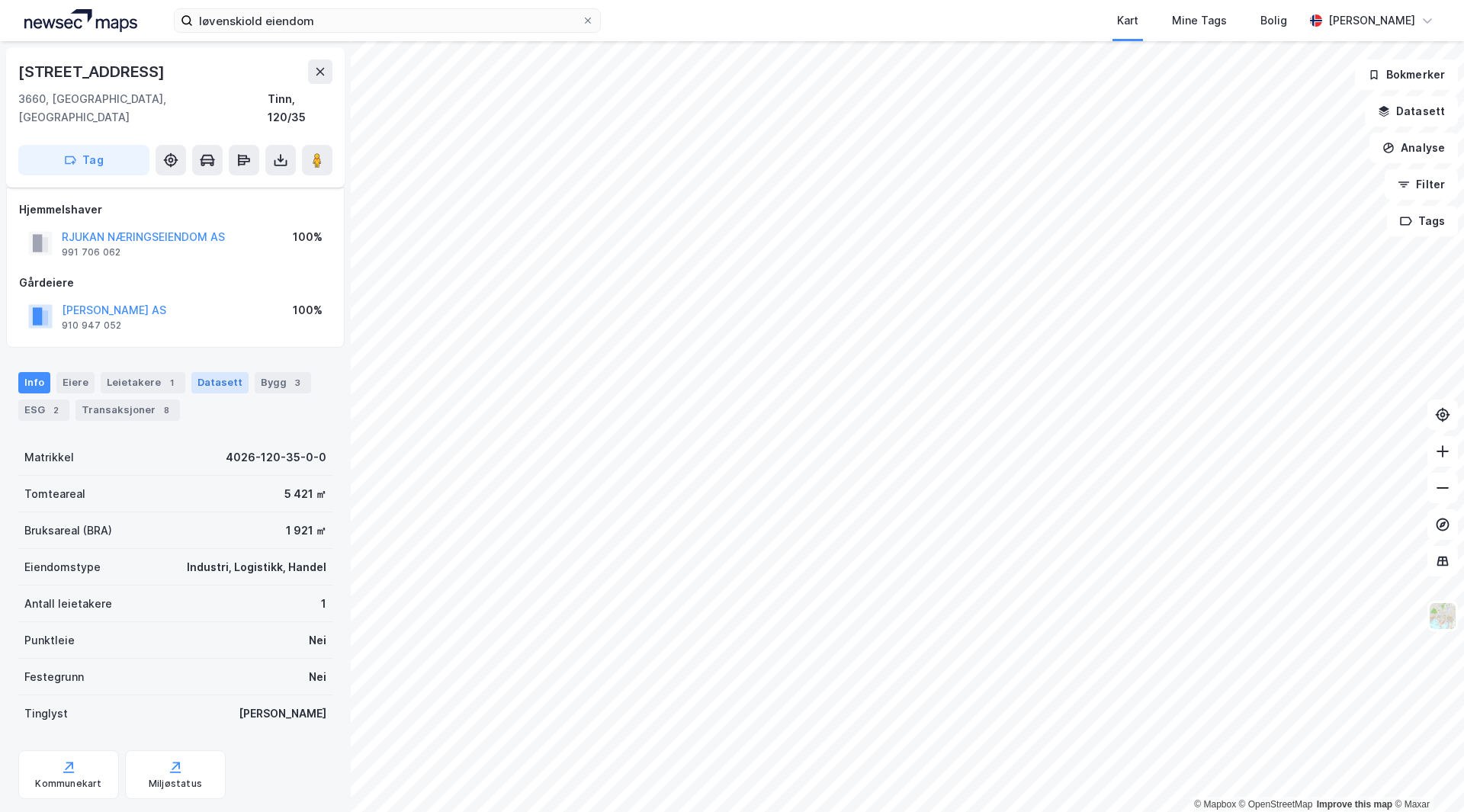
scroll to position [9, 0]
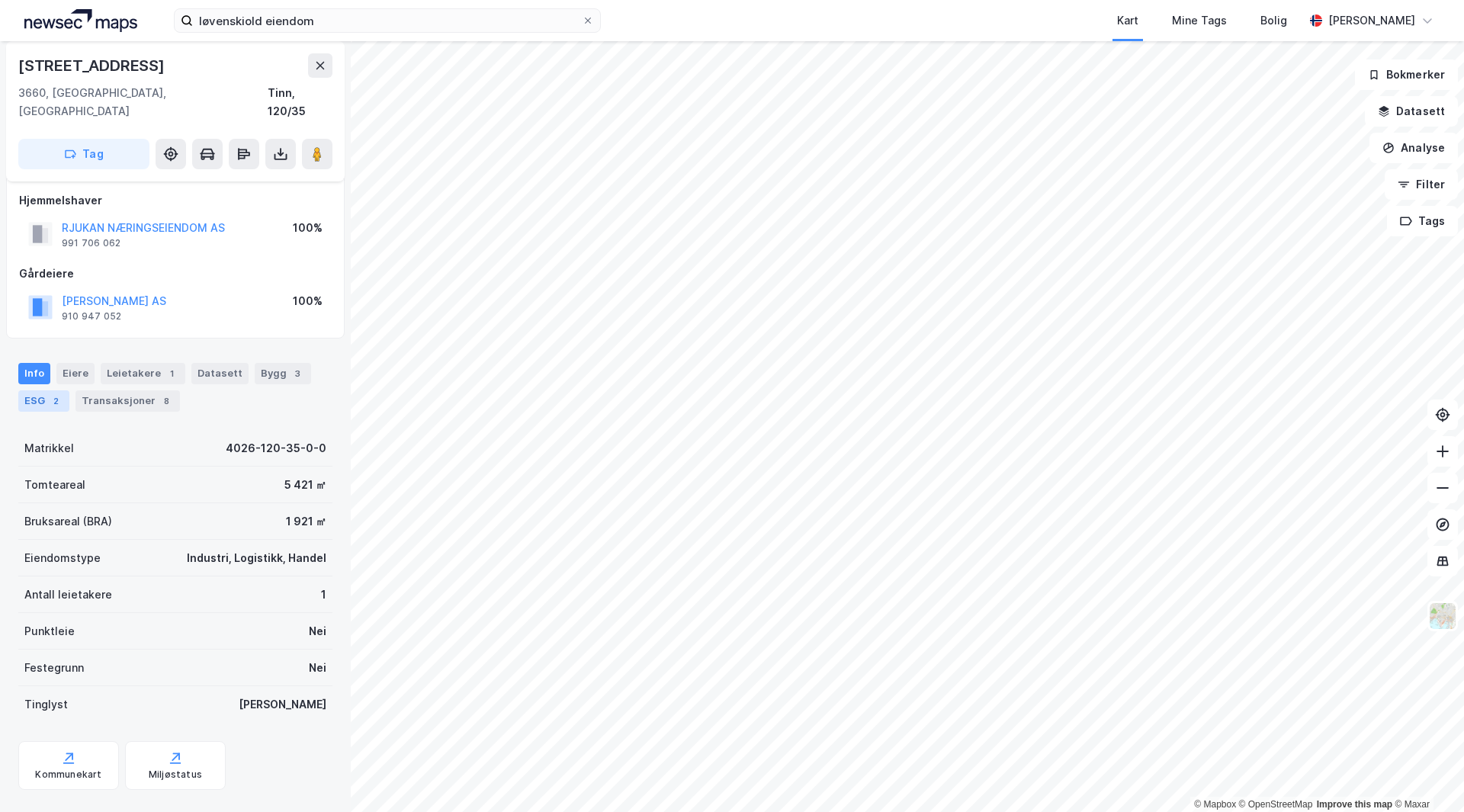
click at [63, 390] on div "ESG 2" at bounding box center [44, 400] width 51 height 21
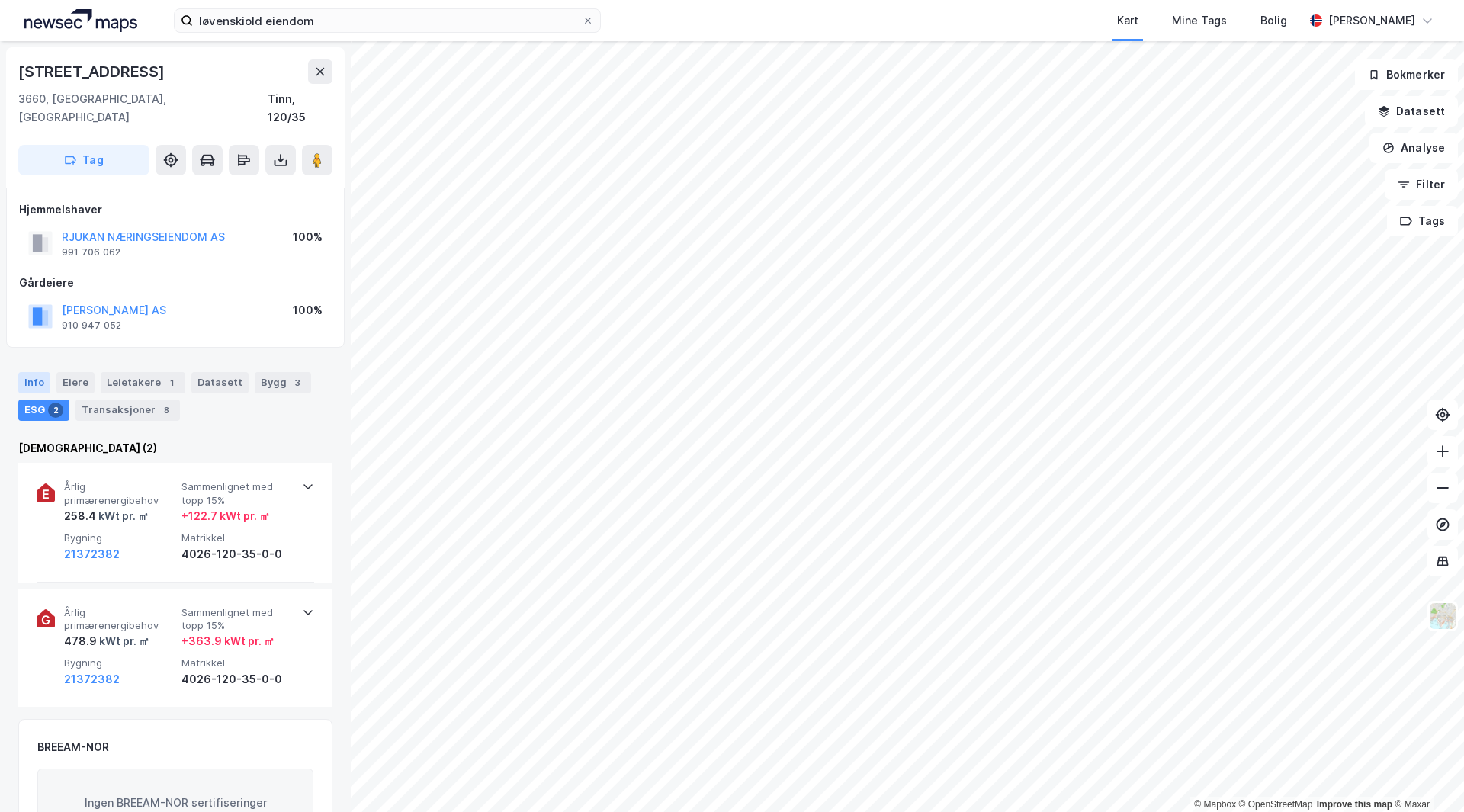
click at [37, 372] on div "Info" at bounding box center [34, 382] width 32 height 21
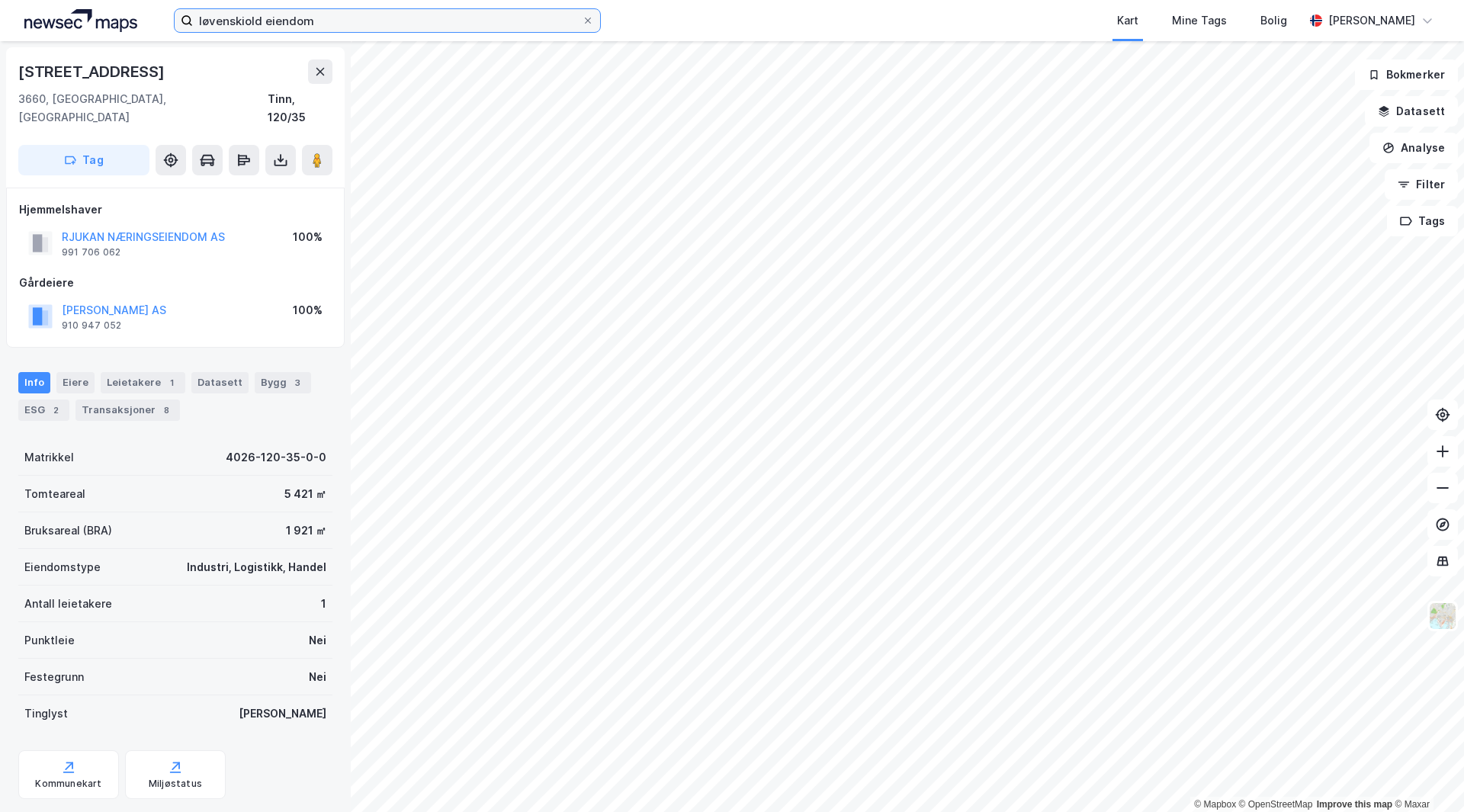
click at [343, 25] on input "løvenskiold eiendom" at bounding box center [387, 20] width 389 height 23
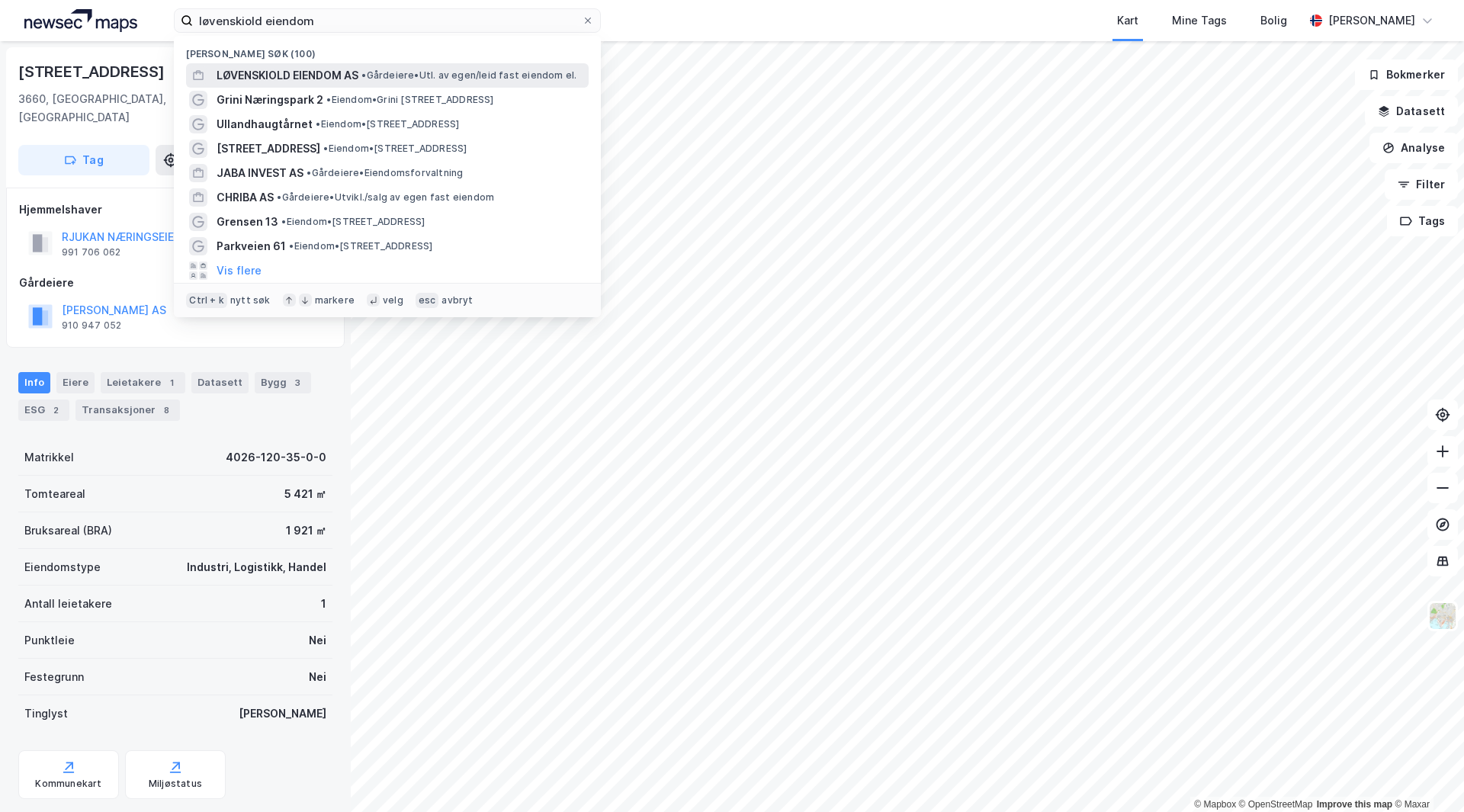
click at [414, 83] on div "LØVENSKIOLD EIENDOM AS • Gårdeiere • Utl. av egen/leid fast eiendom el." at bounding box center [402, 75] width 369 height 18
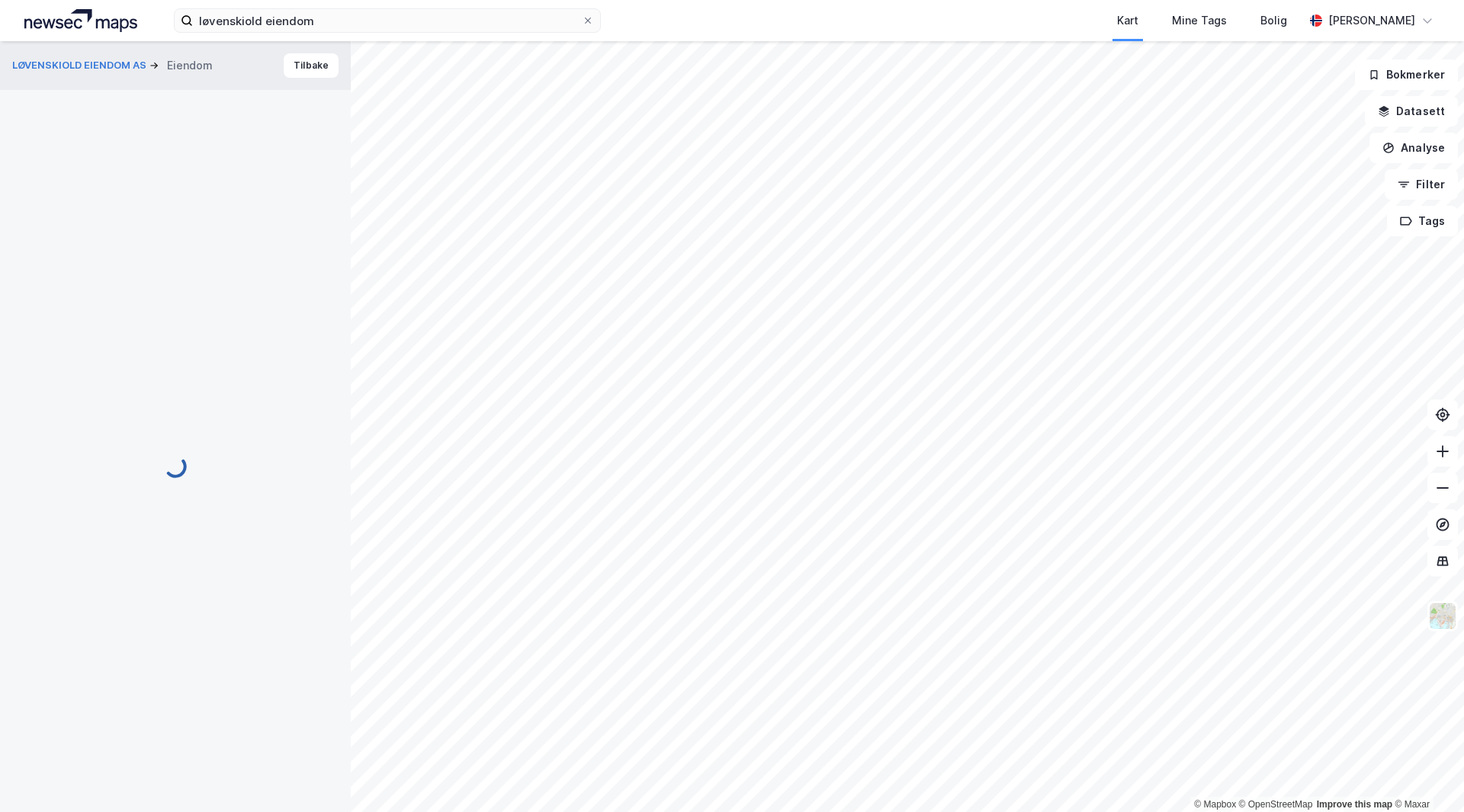
scroll to position [9, 0]
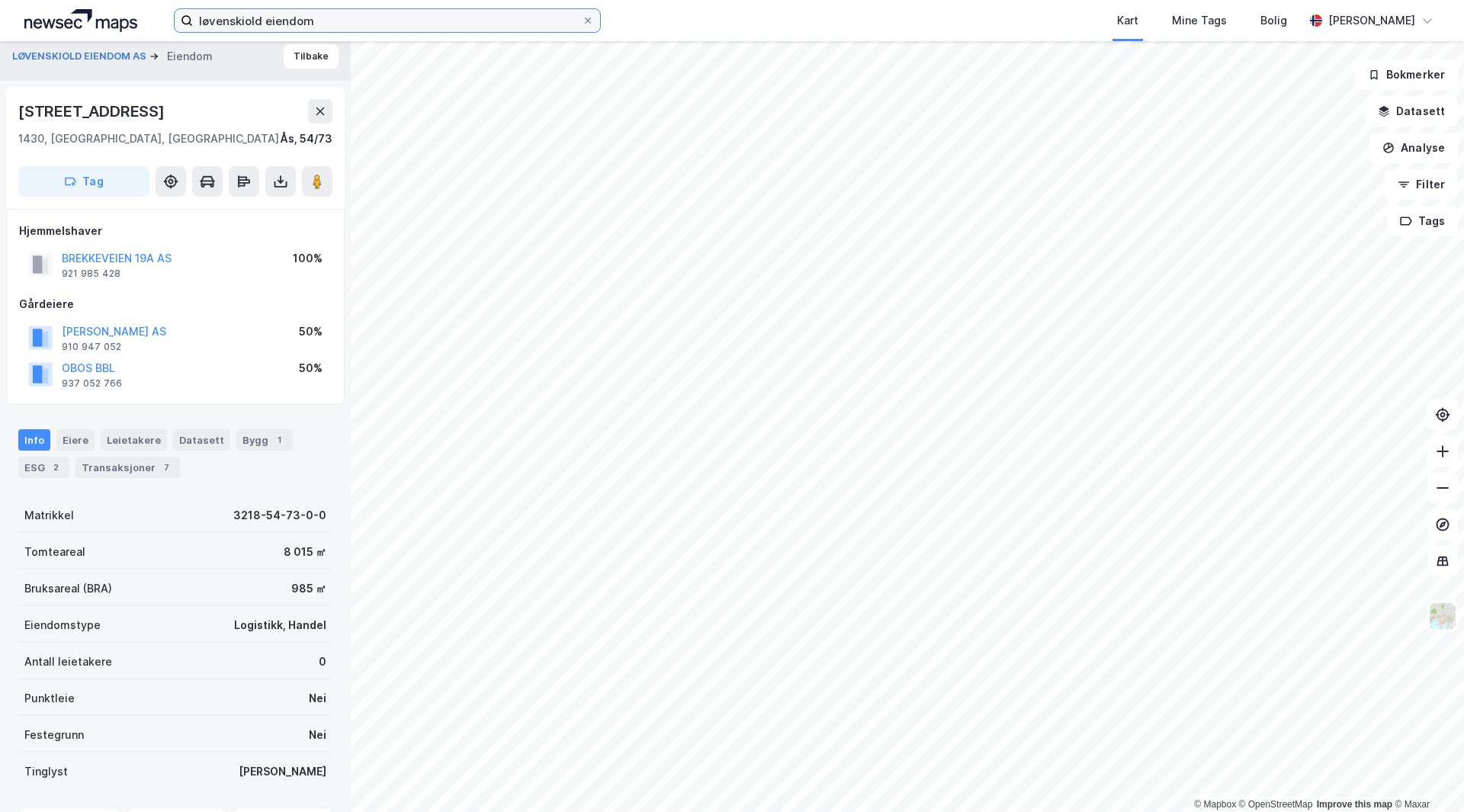
click at [338, 21] on input "løvenskiold eiendom" at bounding box center [387, 20] width 389 height 23
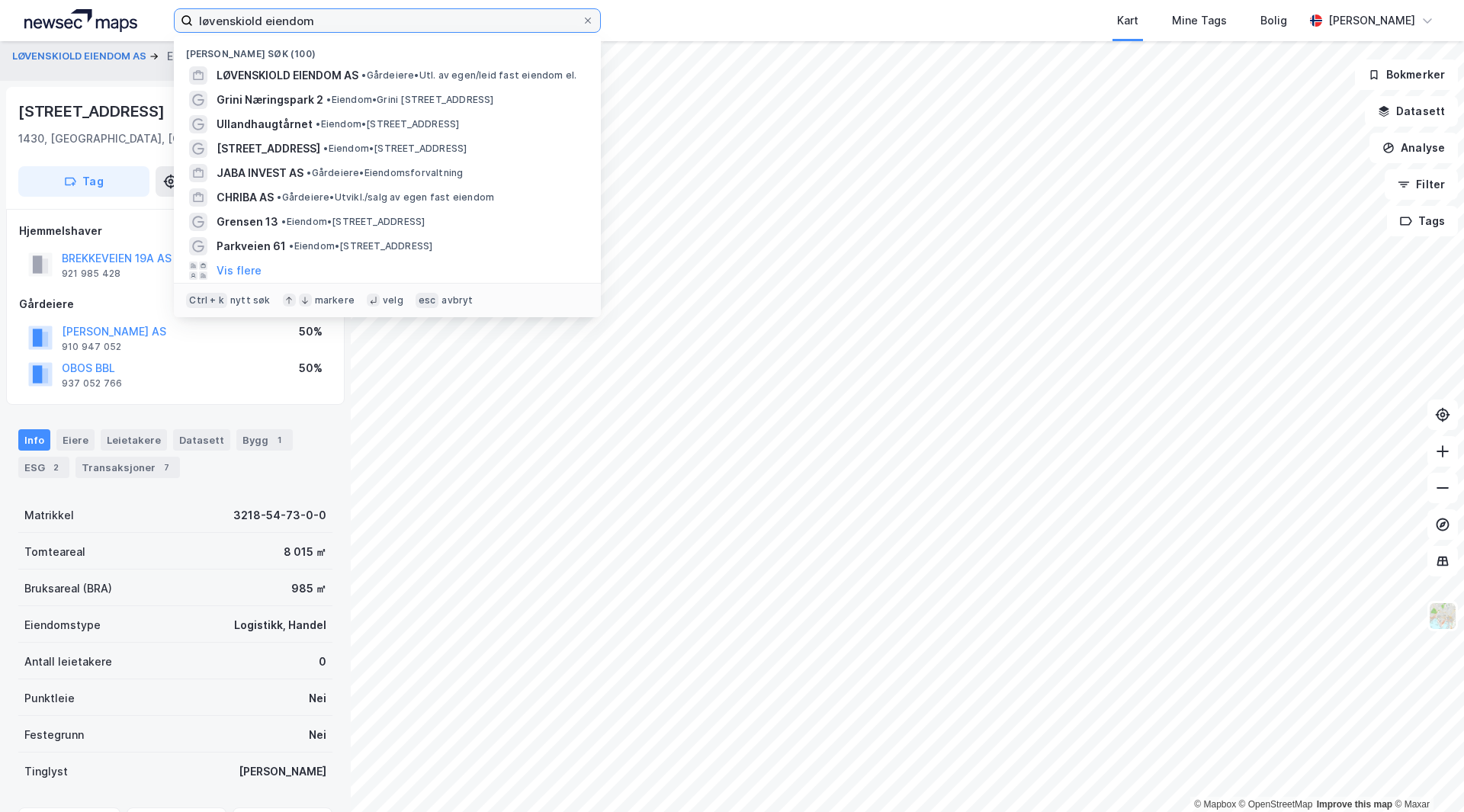
click at [338, 21] on input "løvenskiold eiendom" at bounding box center [387, 20] width 389 height 23
click at [392, 20] on input "løvenskiold eiendom" at bounding box center [387, 20] width 389 height 23
click at [724, 6] on div "Kart Mine Tags Bolig" at bounding box center [990, 20] width 630 height 41
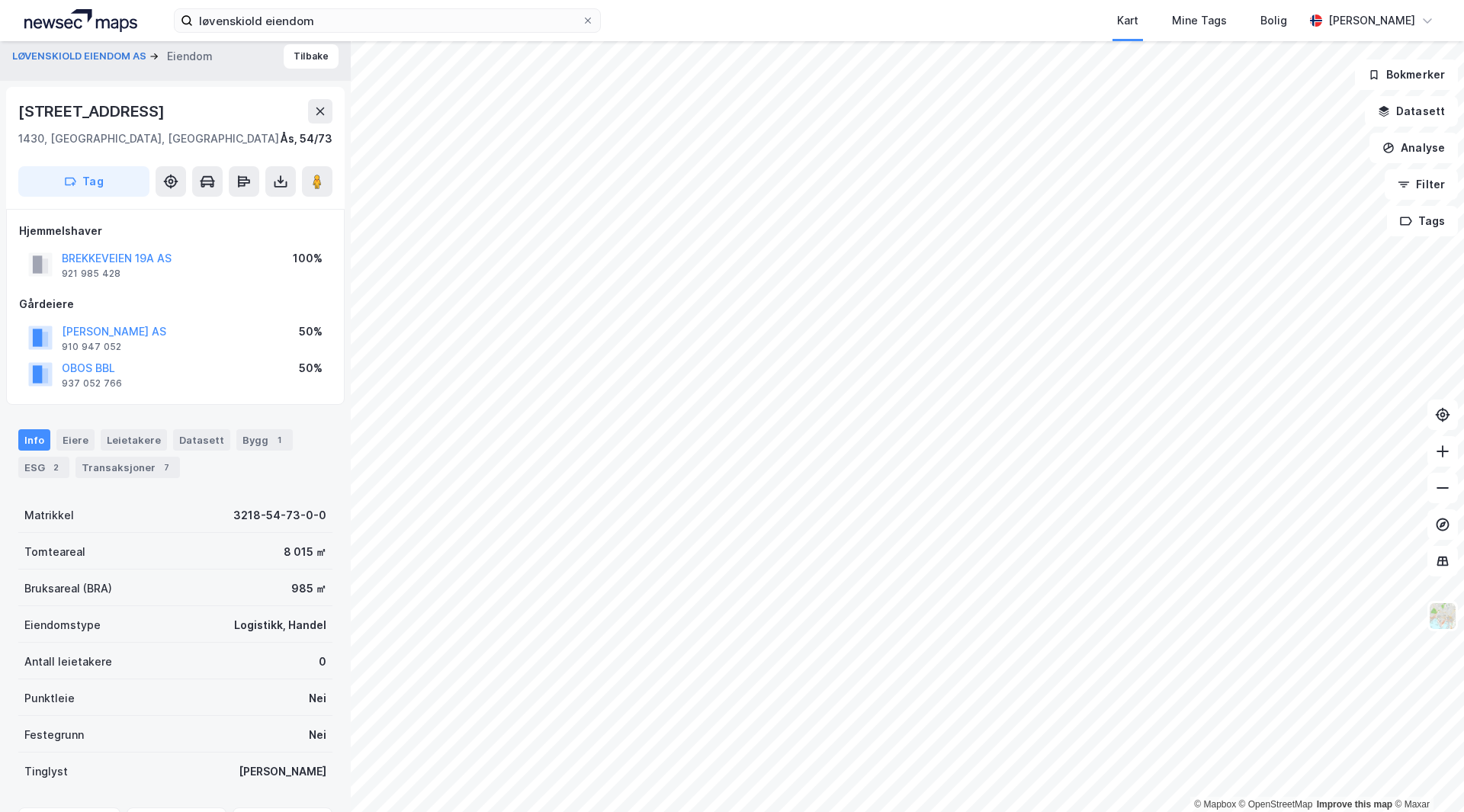
drag, startPoint x: 721, startPoint y: 10, endPoint x: 702, endPoint y: 17, distance: 20.2
click at [702, 17] on div "Kart Mine Tags Bolig" at bounding box center [990, 20] width 630 height 41
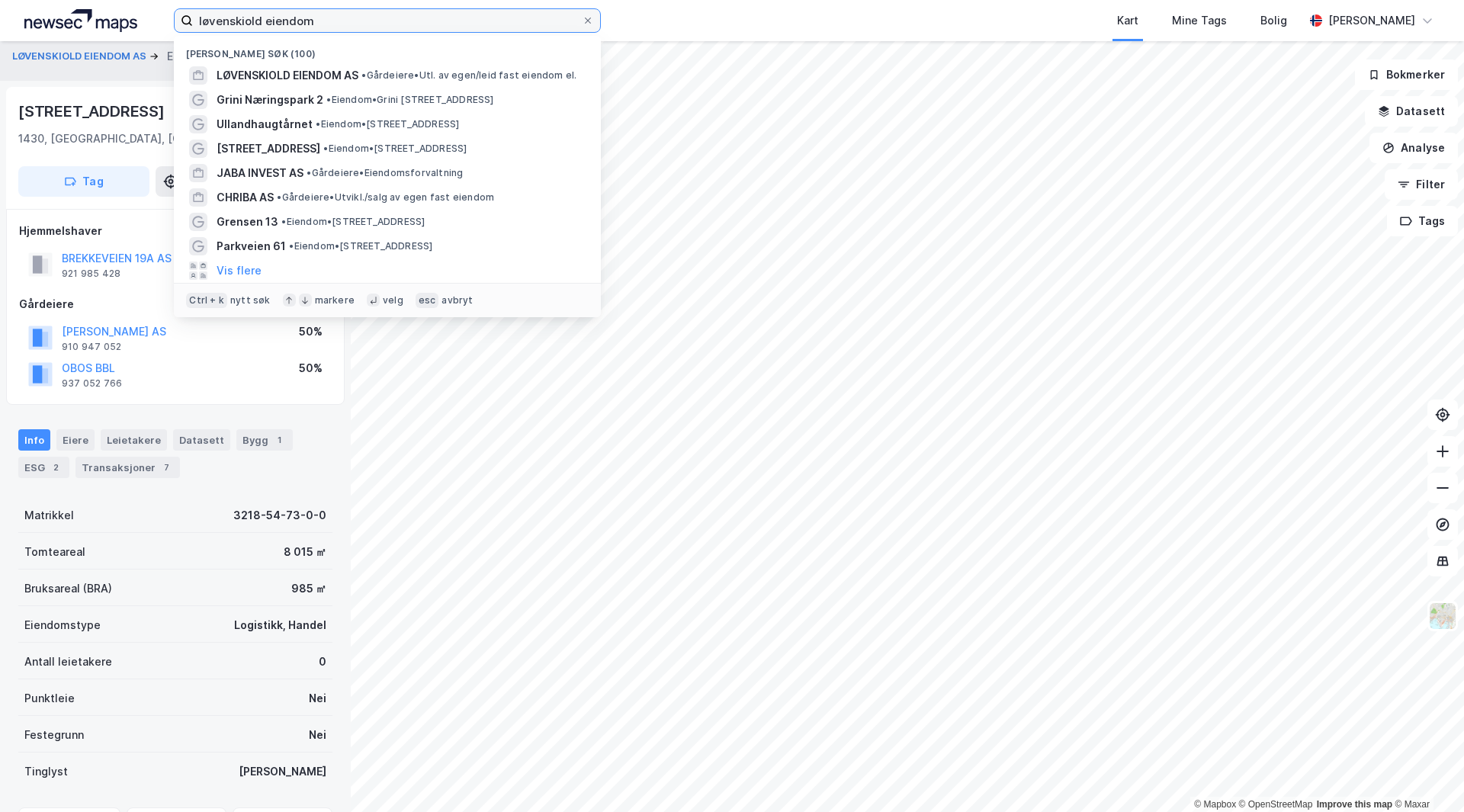
click at [292, 22] on input "løvenskiold eiendom" at bounding box center [387, 20] width 389 height 23
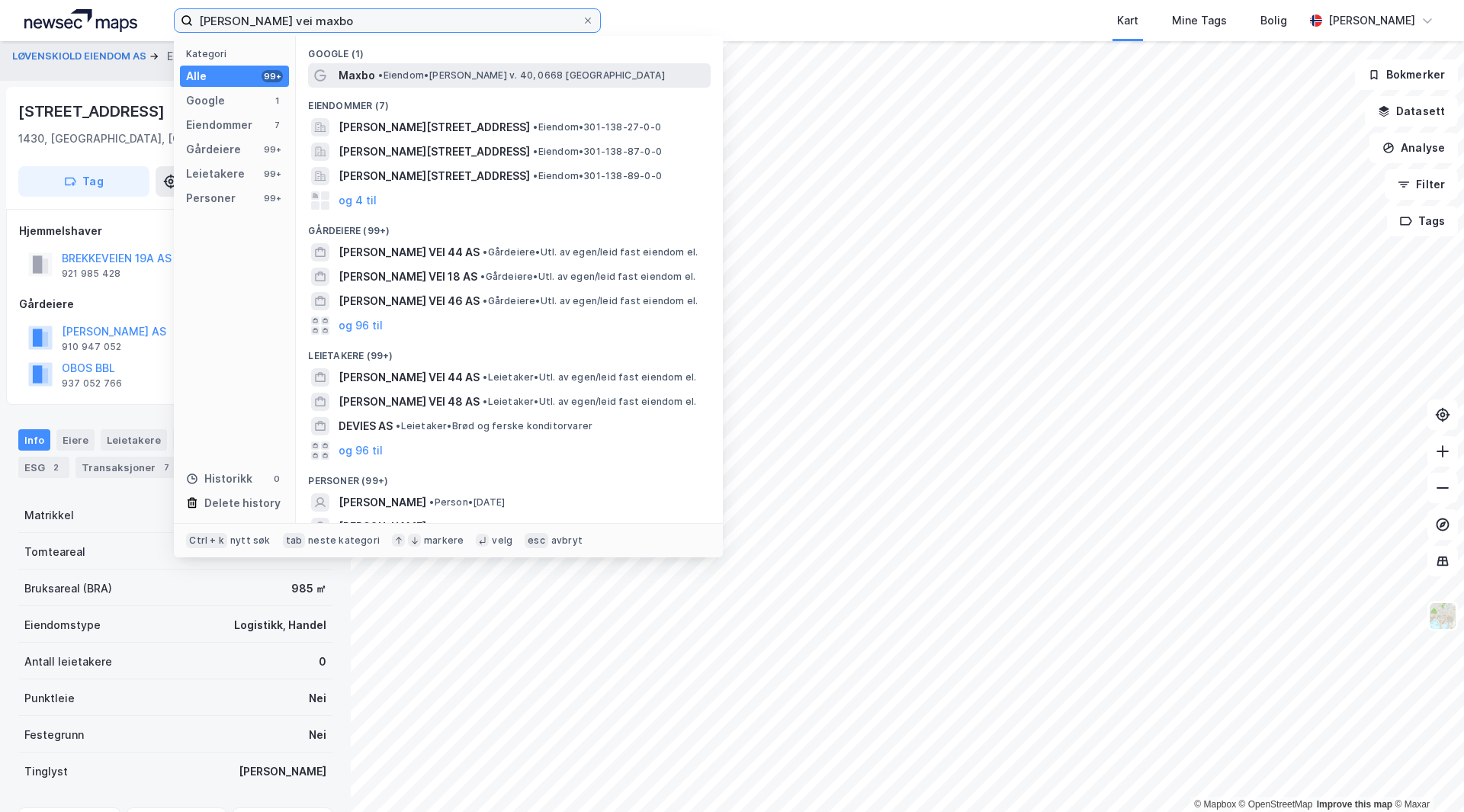
type input "[PERSON_NAME] vei maxbo"
click at [402, 73] on span "• Eiendom • [PERSON_NAME] v. 40, 0668 [GEOGRAPHIC_DATA]" at bounding box center [521, 75] width 286 height 12
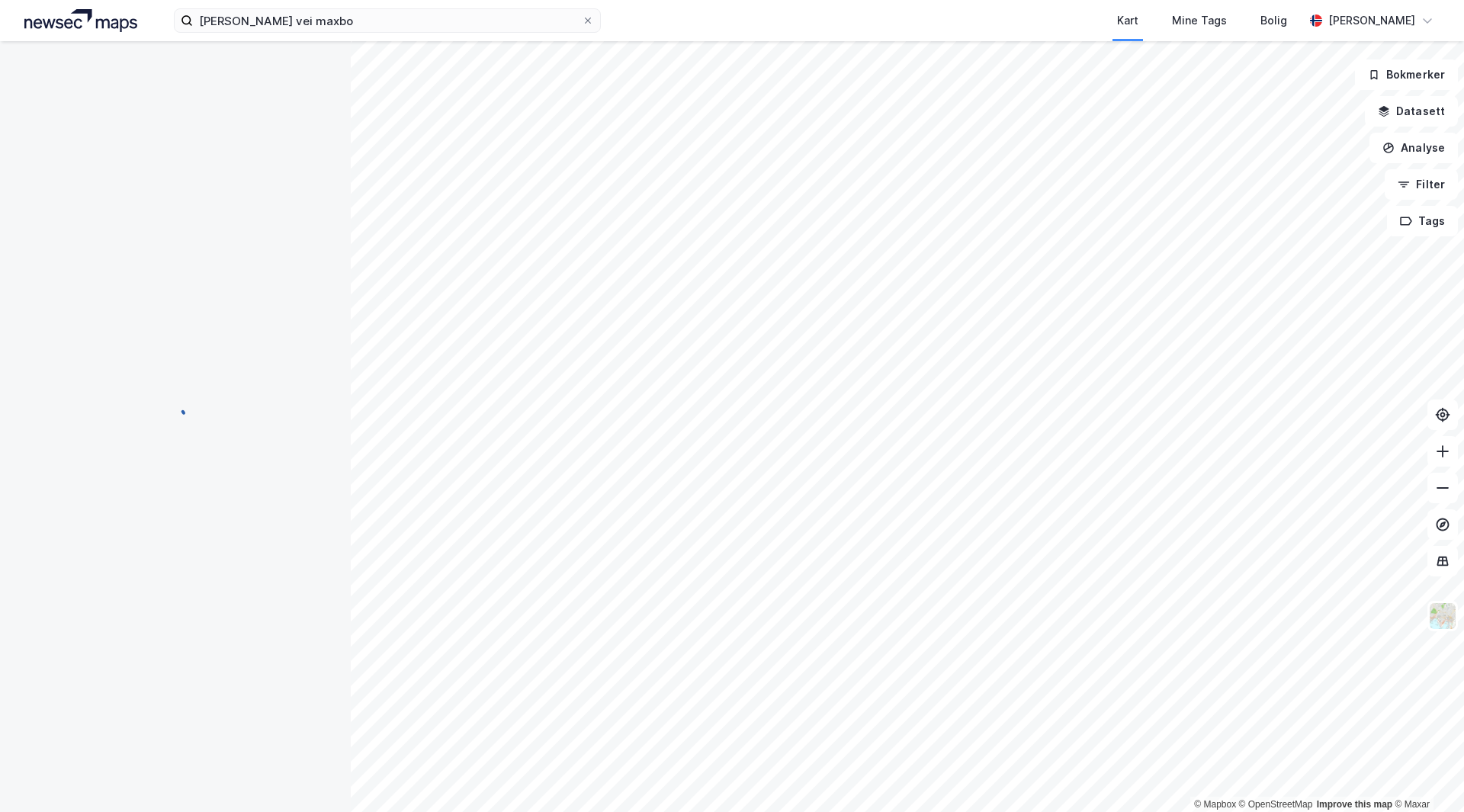
scroll to position [9, 0]
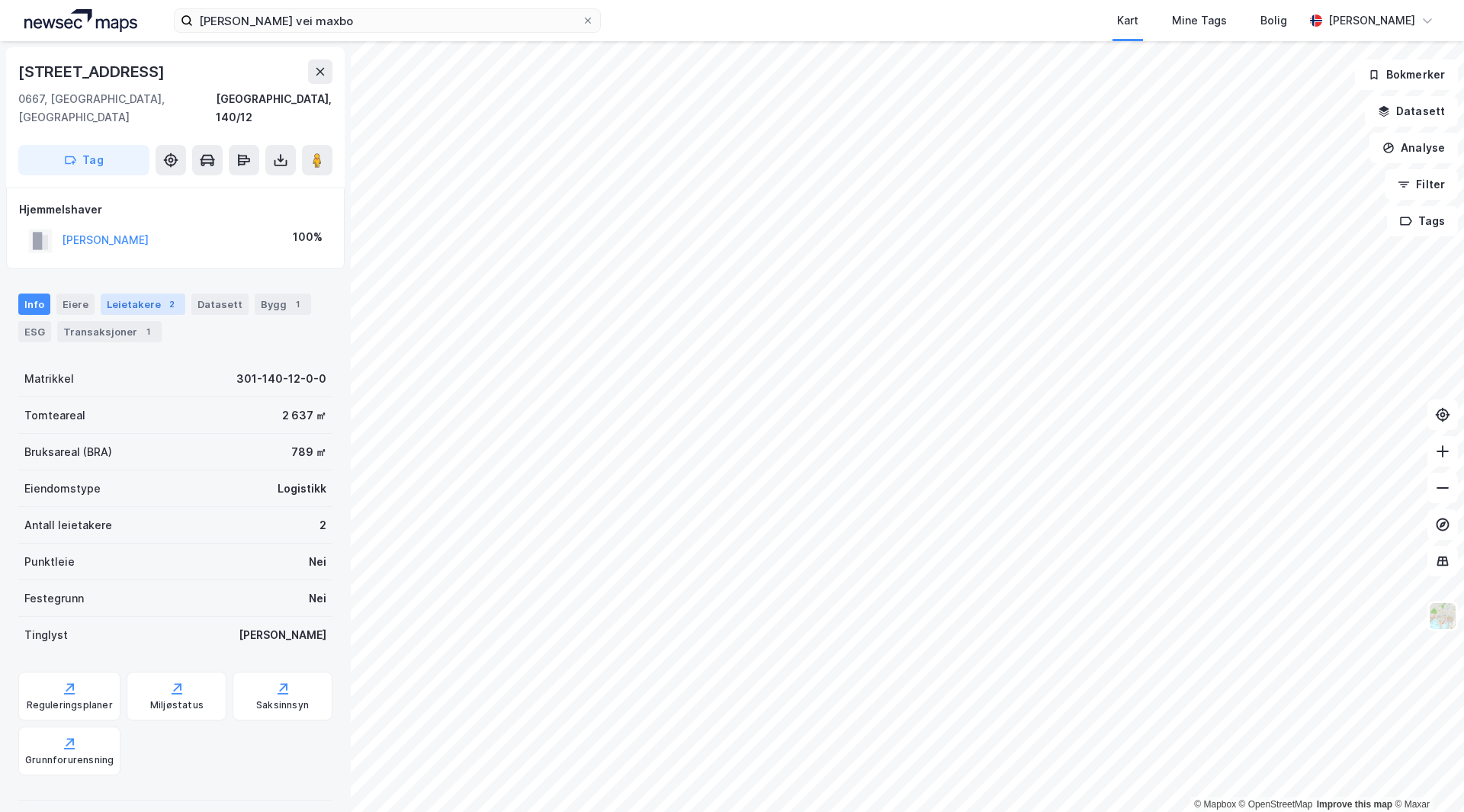
click at [144, 294] on div "Leietakere 2" at bounding box center [143, 304] width 85 height 21
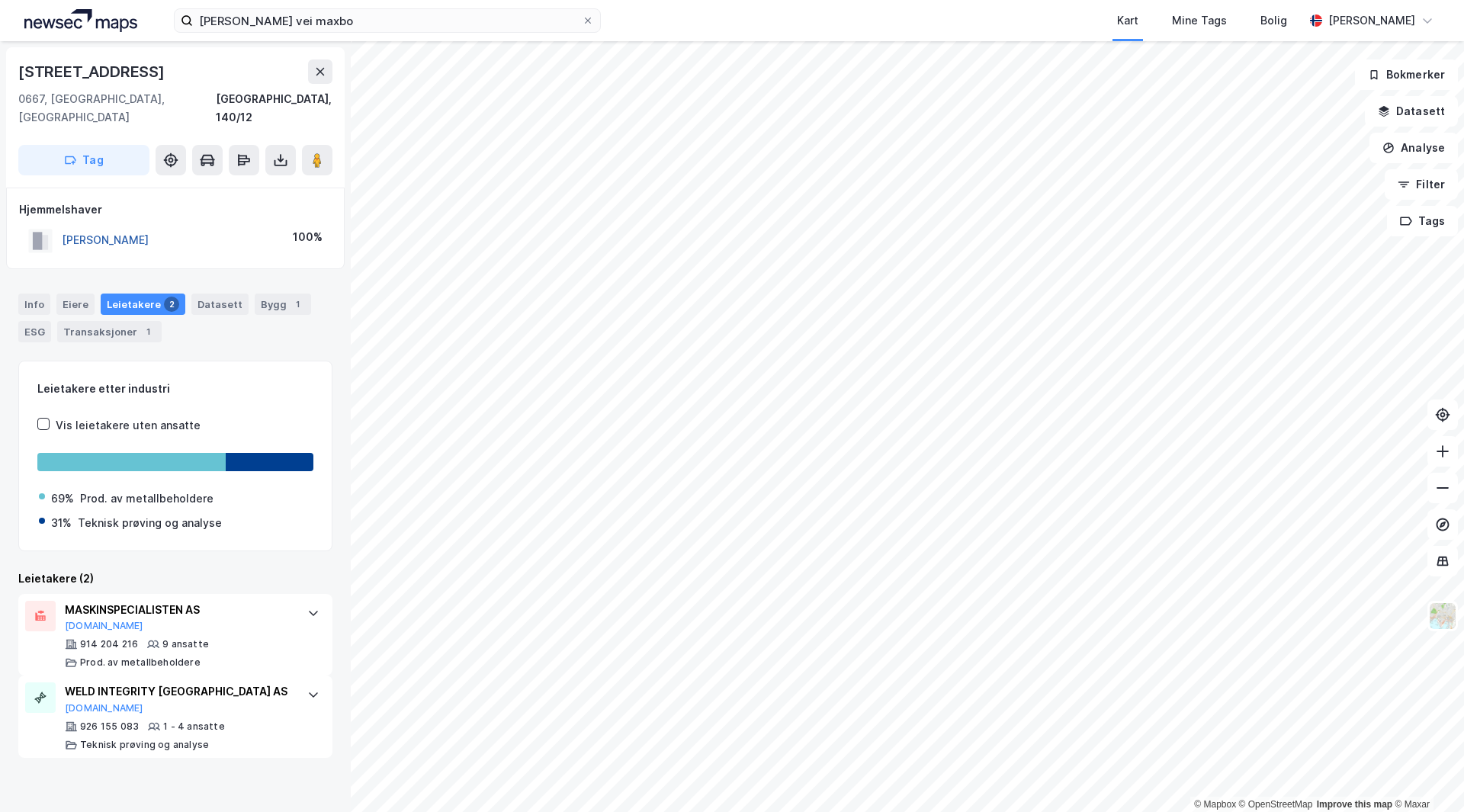
click at [0, 0] on button "[PERSON_NAME]" at bounding box center [0, 0] width 0 height 0
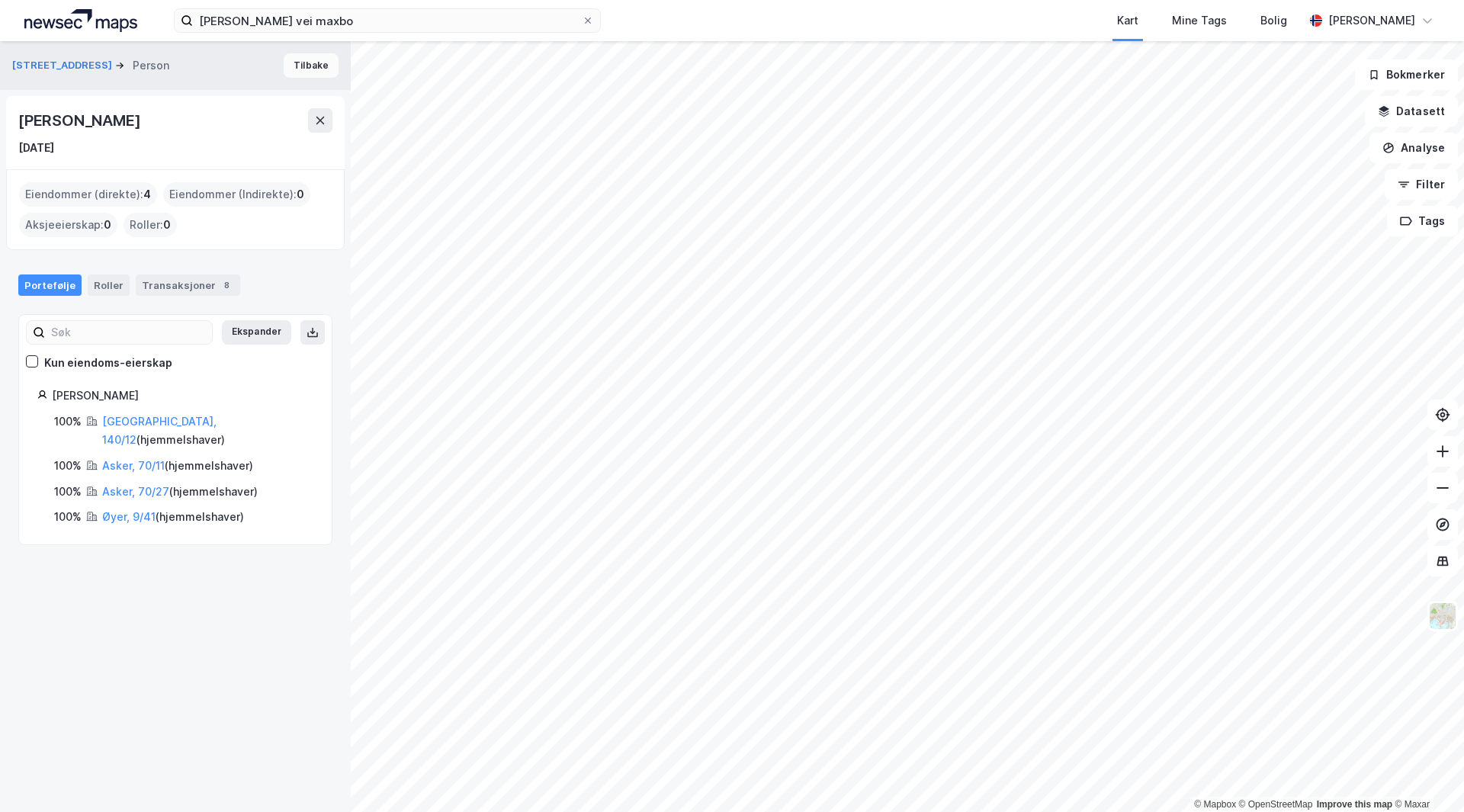
click at [301, 61] on button "Tilbake" at bounding box center [312, 65] width 55 height 25
